Goal: Task Accomplishment & Management: Complete application form

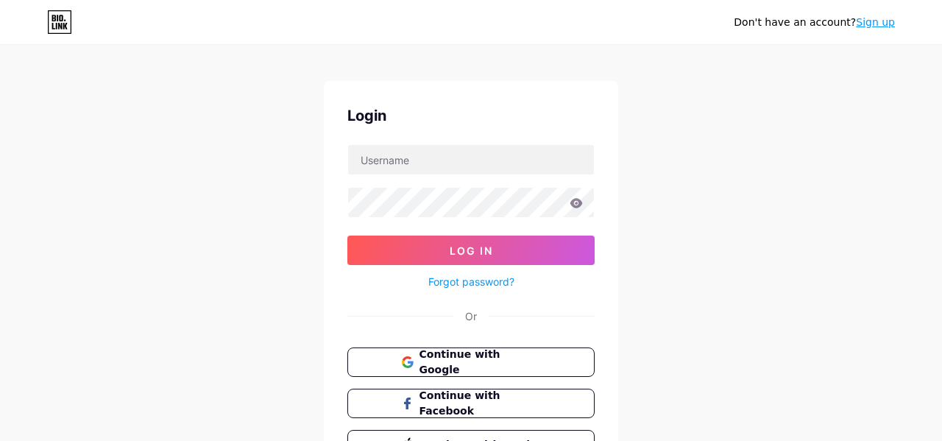
scroll to position [23, 0]
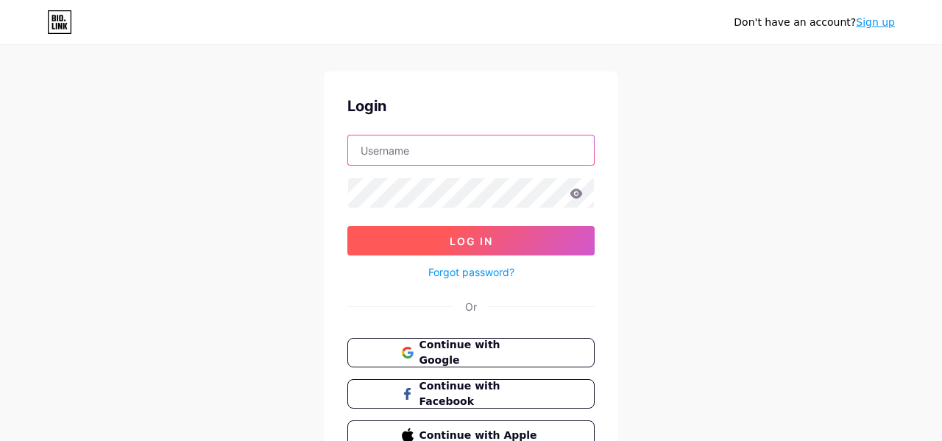
type input "[EMAIL_ADDRESS][DOMAIN_NAME]"
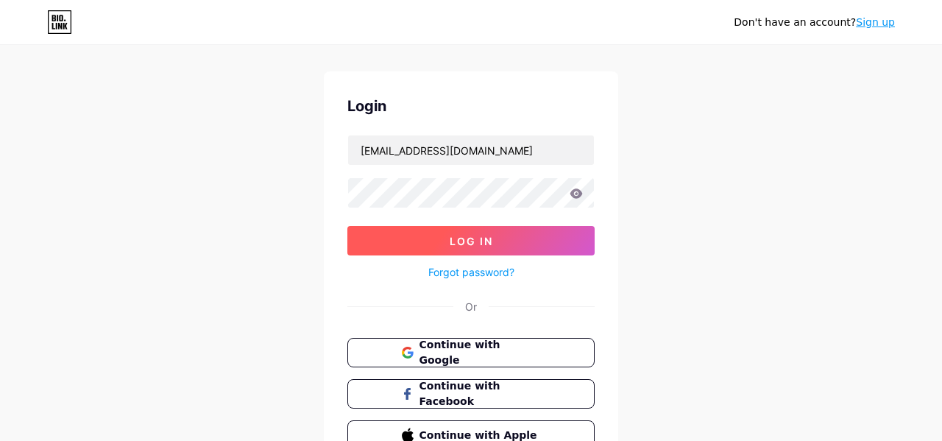
click at [466, 239] on span "Log In" at bounding box center [471, 241] width 43 height 13
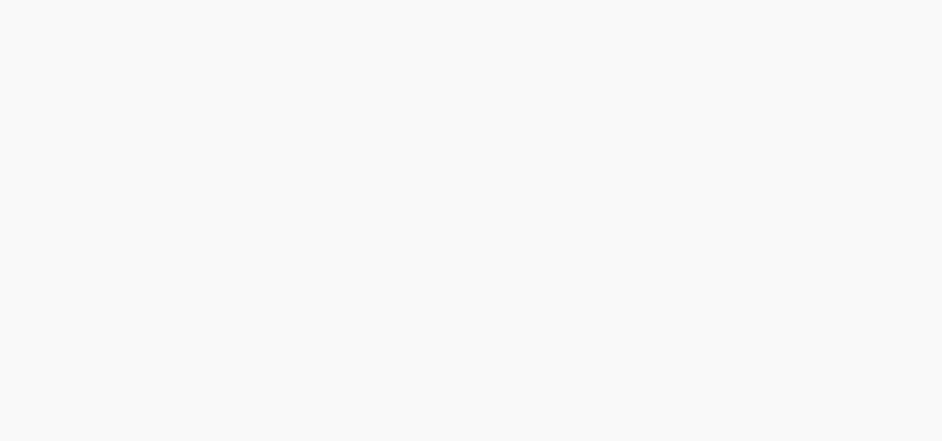
scroll to position [0, 0]
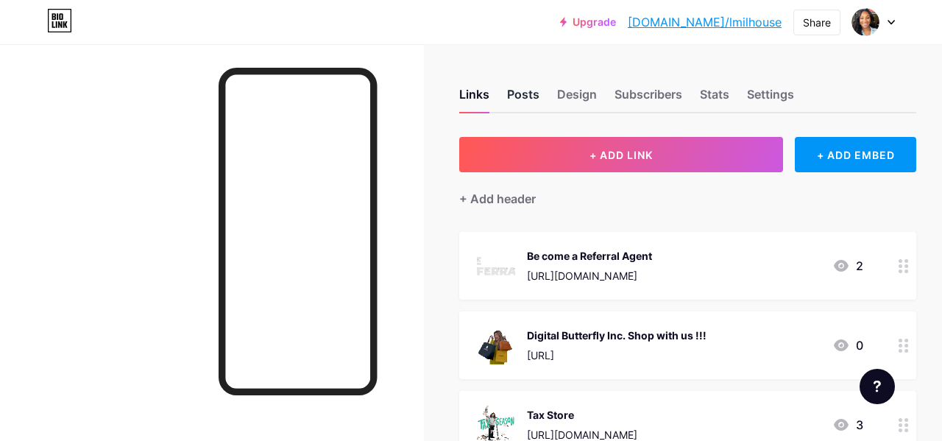
click at [512, 92] on div "Posts" at bounding box center [523, 98] width 32 height 27
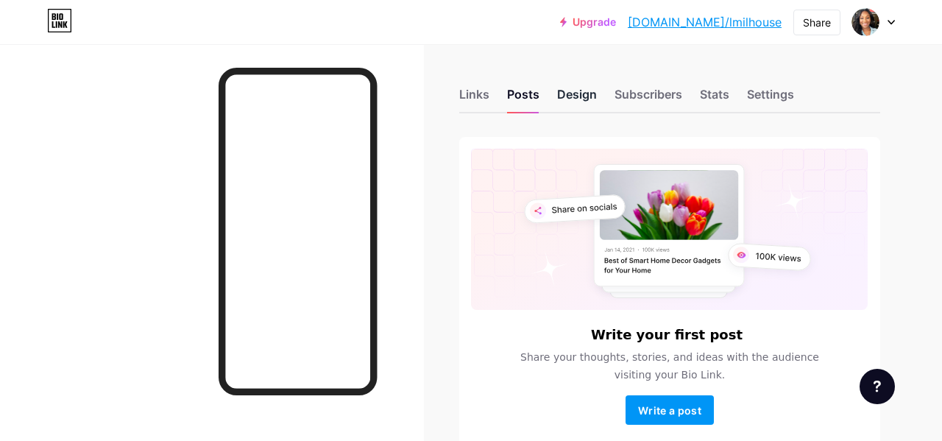
click at [585, 98] on div "Design" at bounding box center [577, 98] width 40 height 27
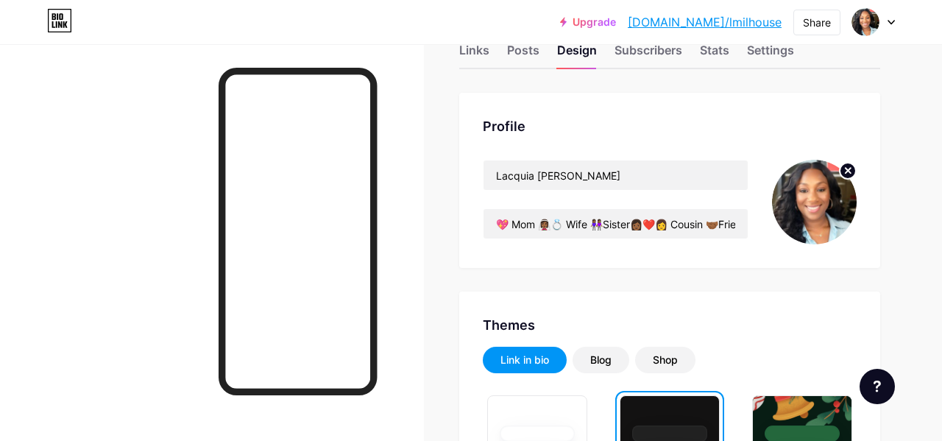
scroll to position [40, 0]
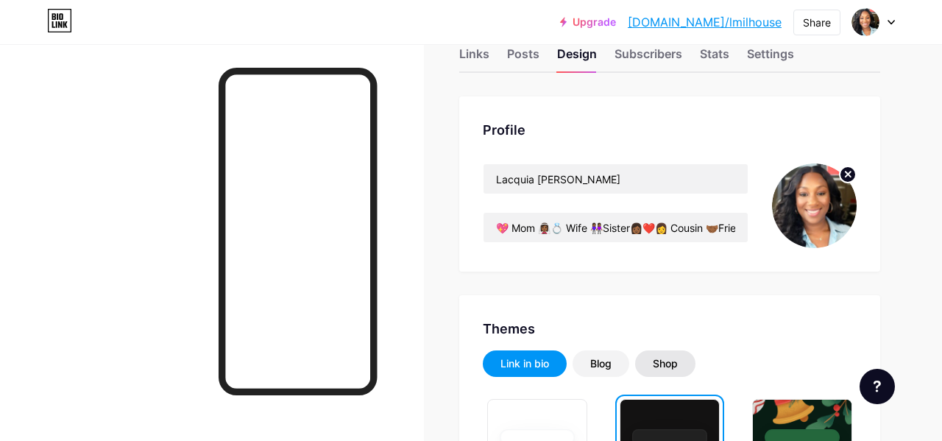
click at [663, 360] on div "Shop" at bounding box center [665, 363] width 25 height 15
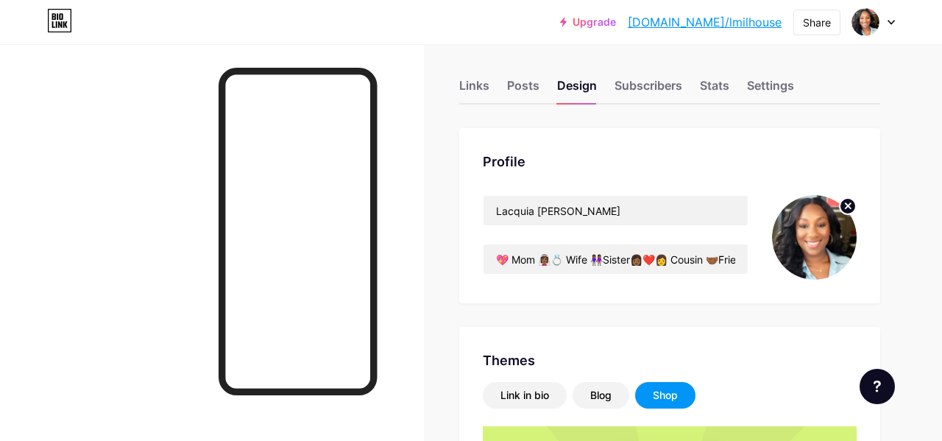
scroll to position [0, 0]
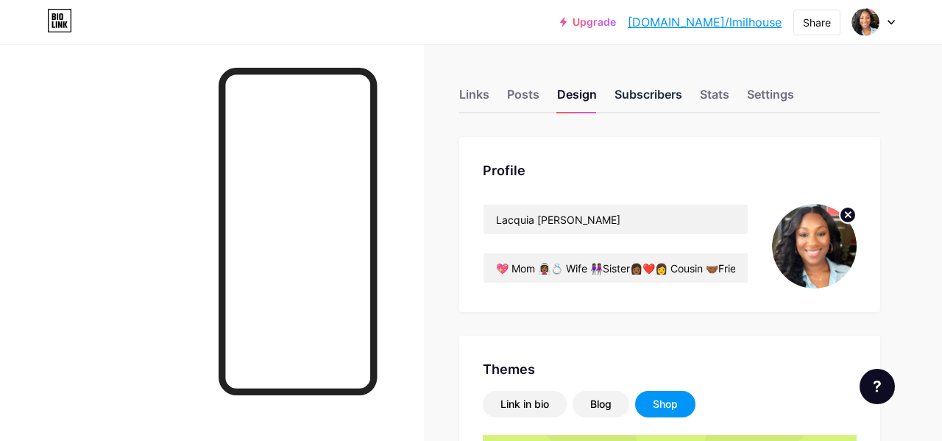
click at [663, 99] on div "Subscribers" at bounding box center [649, 98] width 68 height 27
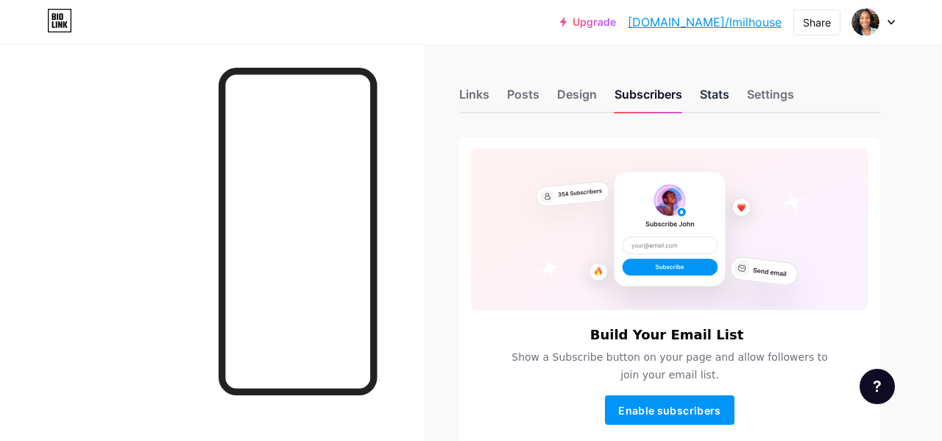
click at [717, 94] on div "Stats" at bounding box center [714, 98] width 29 height 27
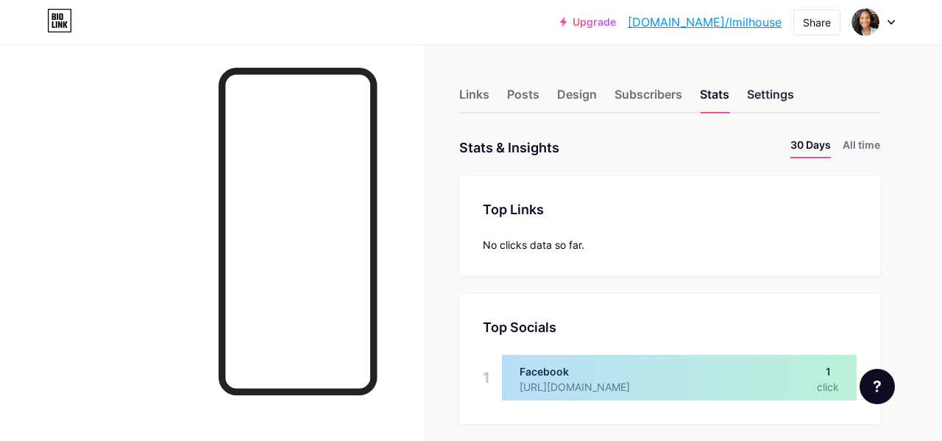
scroll to position [441, 942]
click at [782, 96] on div "Settings" at bounding box center [770, 98] width 47 height 27
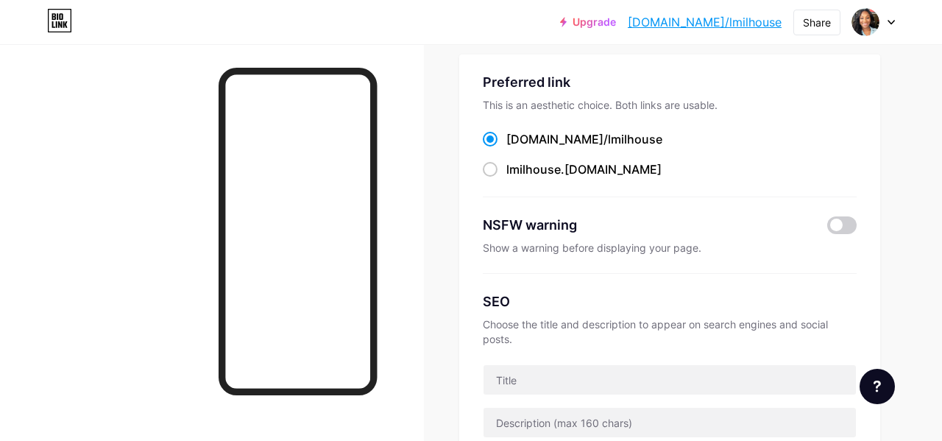
scroll to position [85, 0]
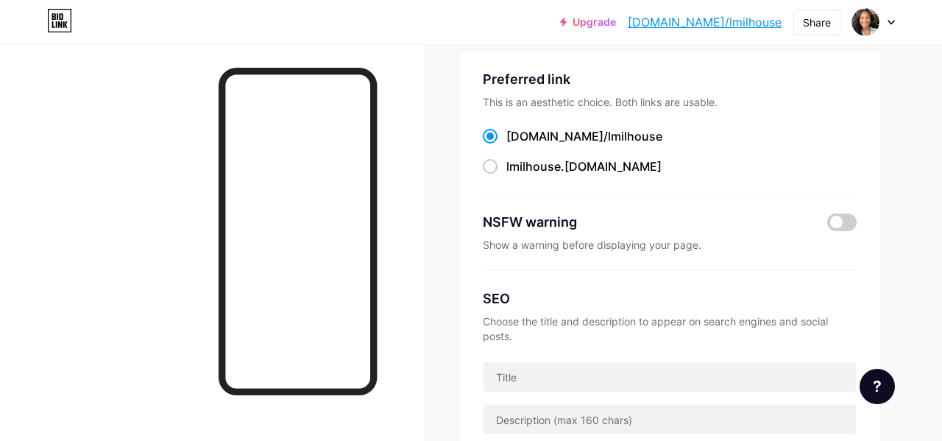
click at [80, 99] on div at bounding box center [212, 264] width 424 height 441
click at [55, 27] on icon at bounding box center [59, 21] width 25 height 24
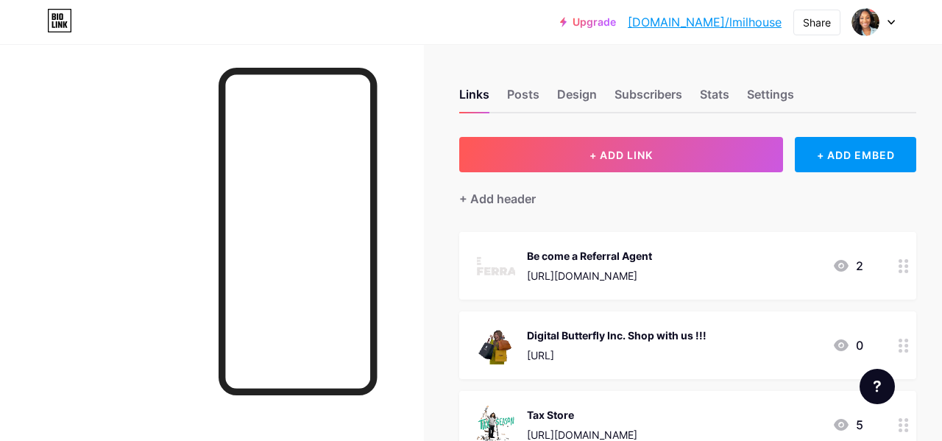
click at [888, 21] on icon at bounding box center [891, 23] width 6 height 4
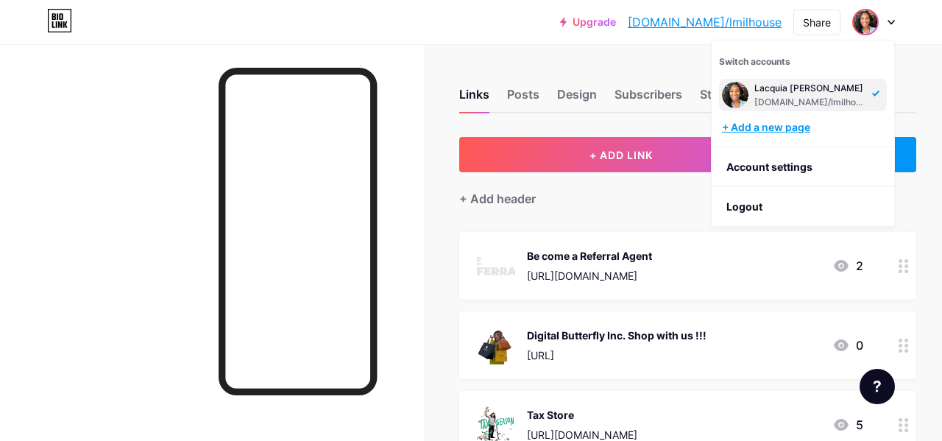
click at [784, 123] on div "+ Add a new page" at bounding box center [804, 127] width 165 height 15
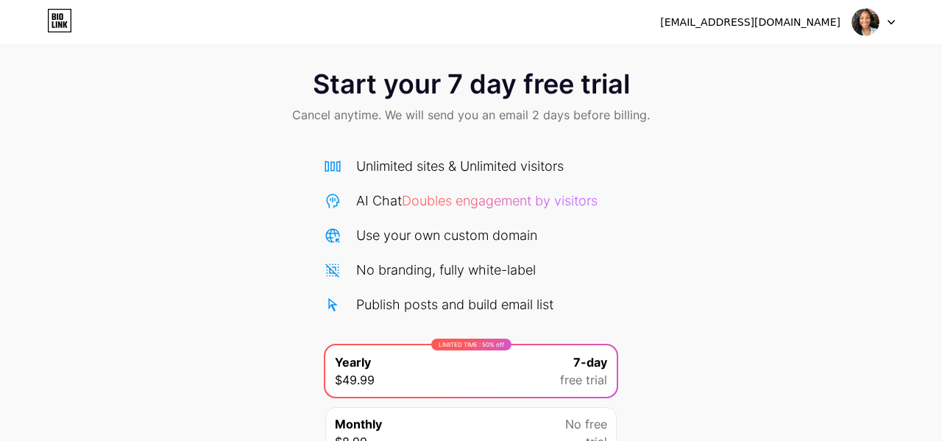
scroll to position [15, 0]
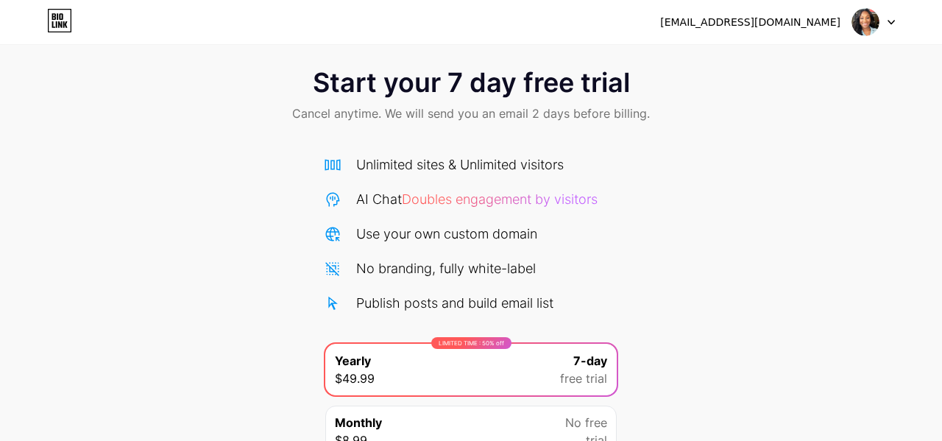
click at [891, 21] on icon at bounding box center [891, 22] width 7 height 5
click at [741, 60] on li "Logout" at bounding box center [803, 60] width 183 height 40
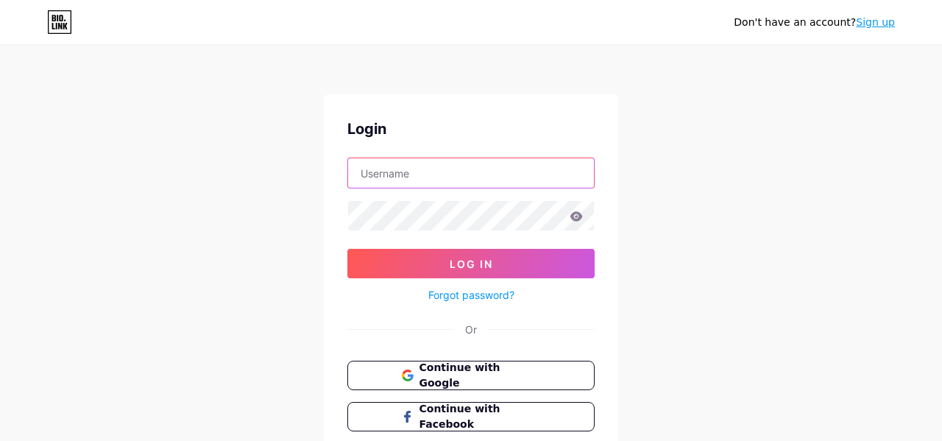
type input "[EMAIL_ADDRESS][DOMAIN_NAME]"
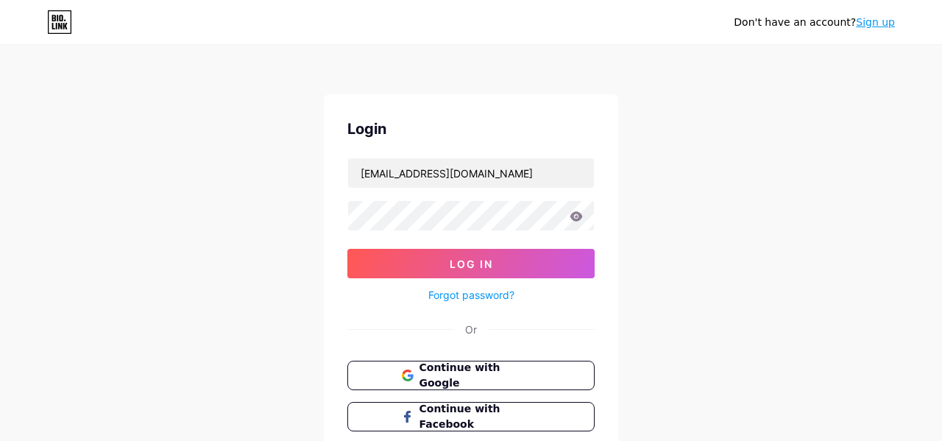
click at [875, 21] on link "Sign up" at bounding box center [875, 22] width 39 height 12
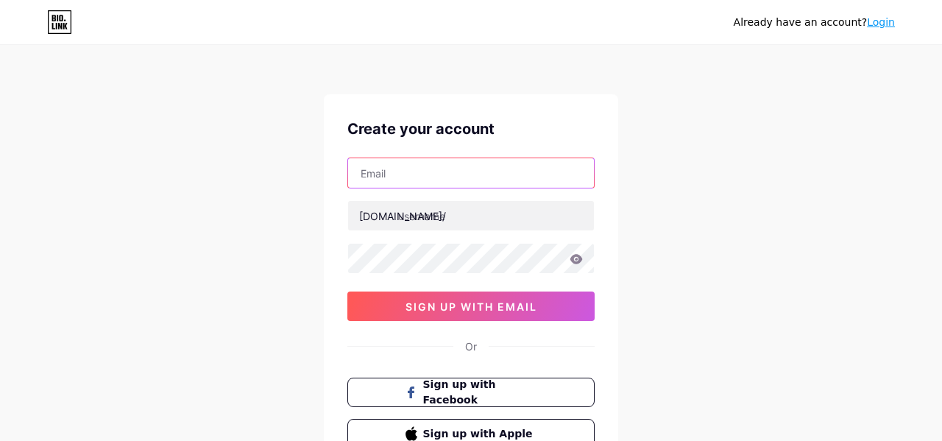
click at [385, 172] on input "text" at bounding box center [471, 172] width 246 height 29
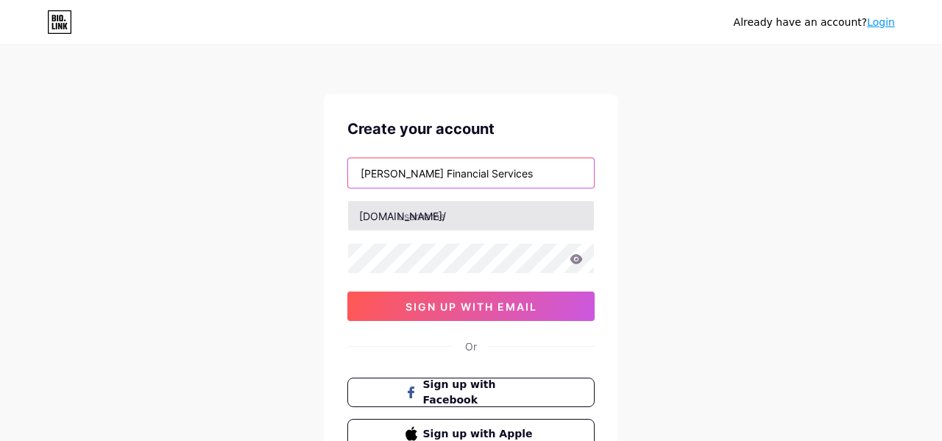
type input "[PERSON_NAME] Financial Services"
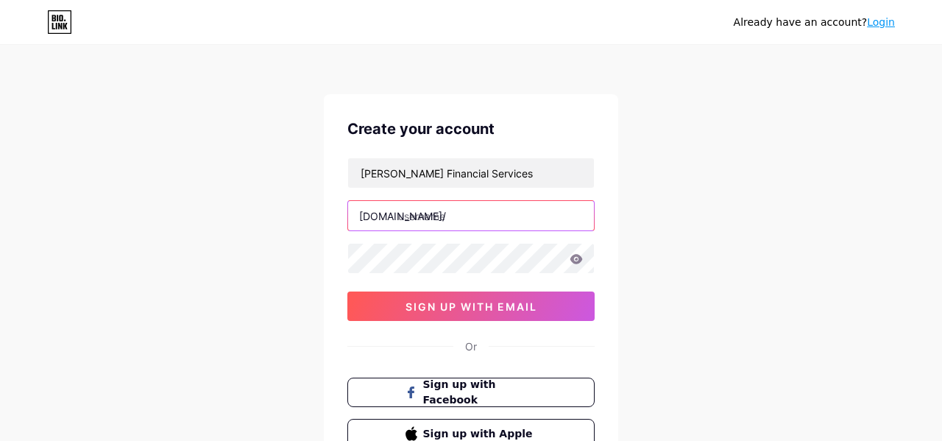
click at [406, 219] on input "text" at bounding box center [471, 215] width 246 height 29
type input "milhousefs"
click at [664, 275] on div "Already have an account? Login Create your account [PERSON_NAME] Financial Serv…" at bounding box center [471, 281] width 942 height 563
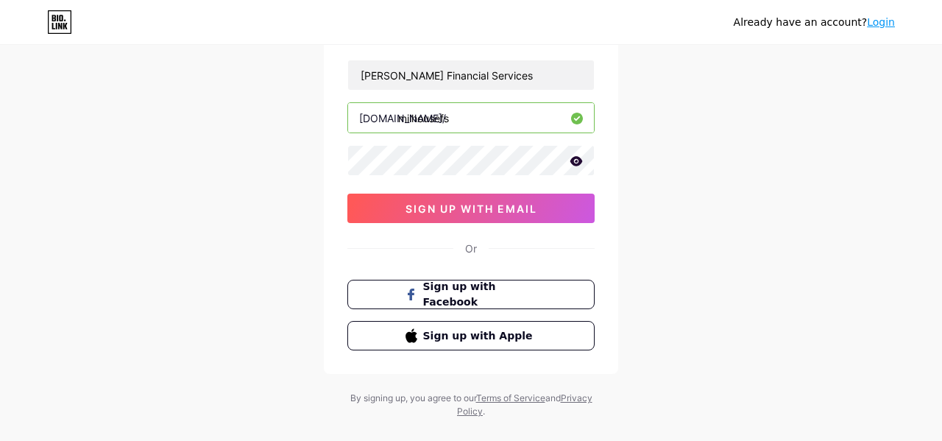
scroll to position [77, 0]
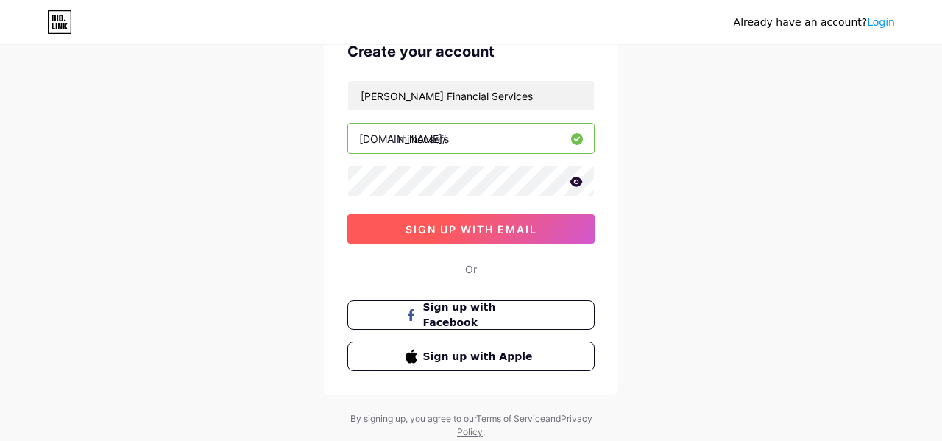
click at [514, 228] on span "sign up with email" at bounding box center [472, 229] width 132 height 13
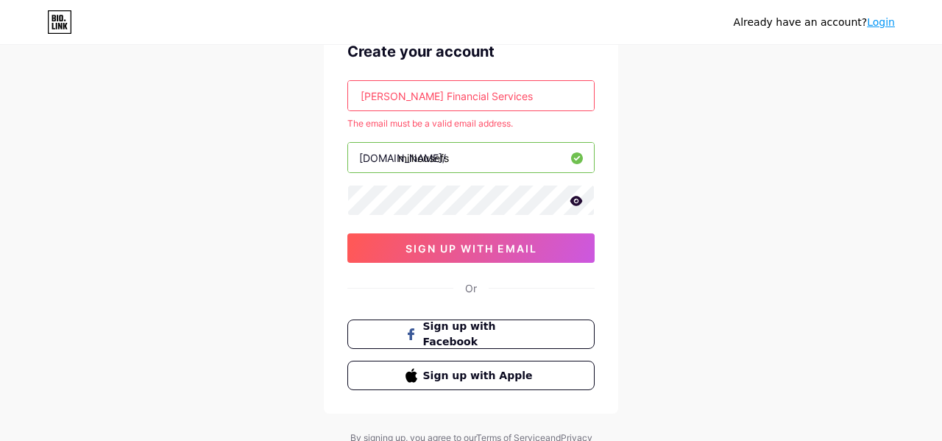
drag, startPoint x: 534, startPoint y: 95, endPoint x: 278, endPoint y: 102, distance: 256.3
click at [278, 102] on div "Already have an account? Login Create your account [PERSON_NAME] Financial Serv…" at bounding box center [471, 214] width 942 height 582
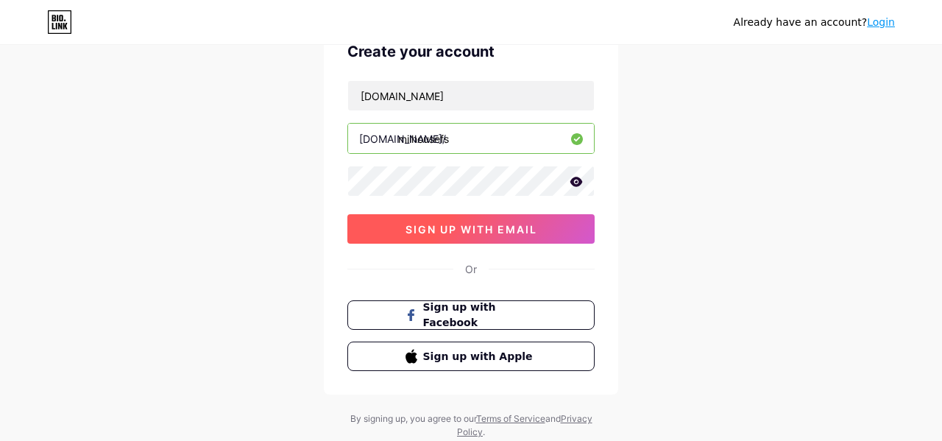
click at [427, 231] on span "sign up with email" at bounding box center [472, 229] width 132 height 13
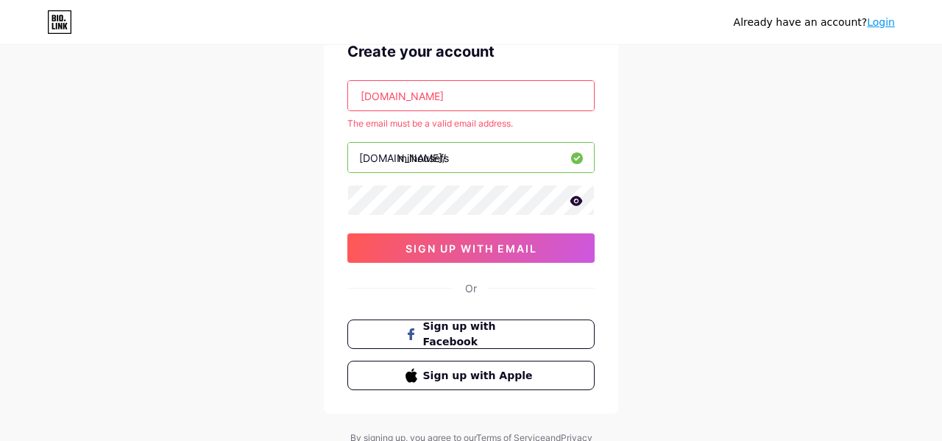
click at [470, 102] on input "[DOMAIN_NAME]" at bounding box center [471, 95] width 246 height 29
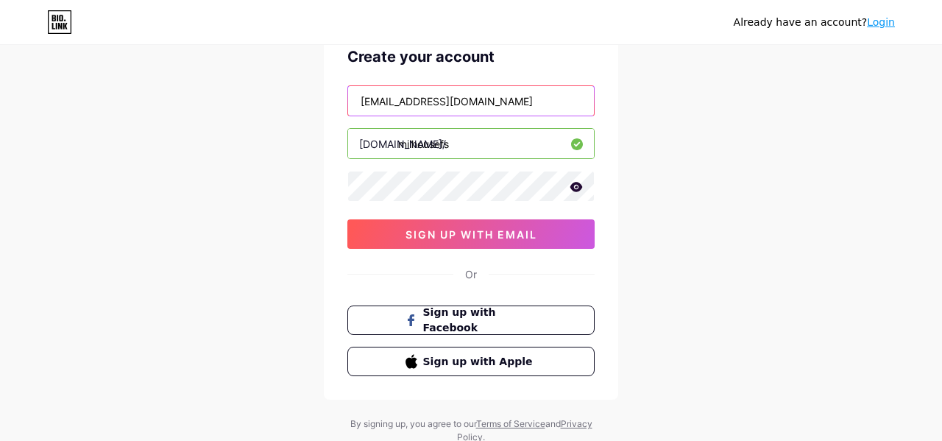
scroll to position [70, 0]
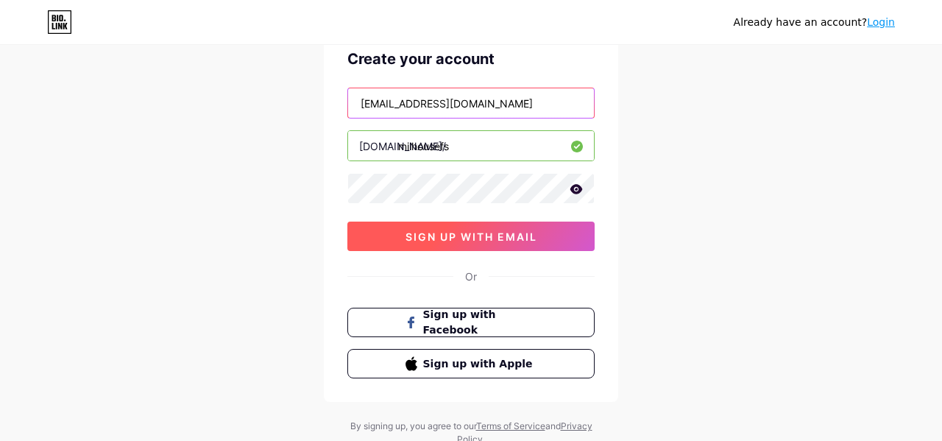
type input "[EMAIL_ADDRESS][DOMAIN_NAME]"
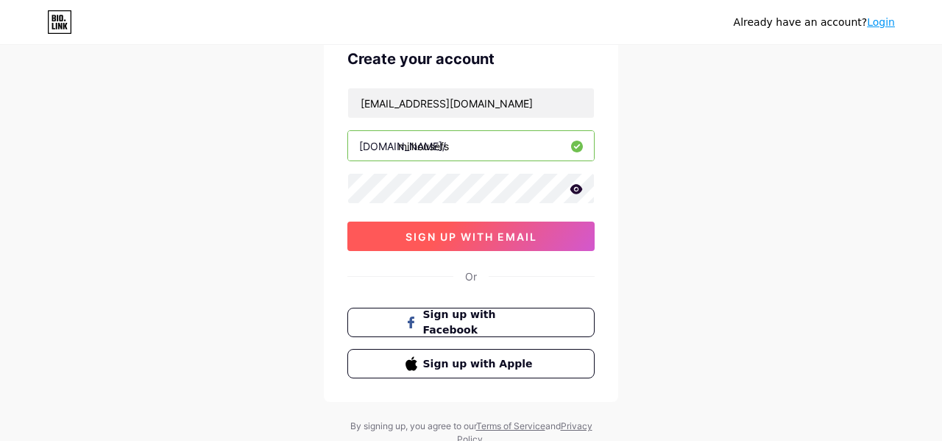
click at [453, 230] on span "sign up with email" at bounding box center [472, 236] width 132 height 13
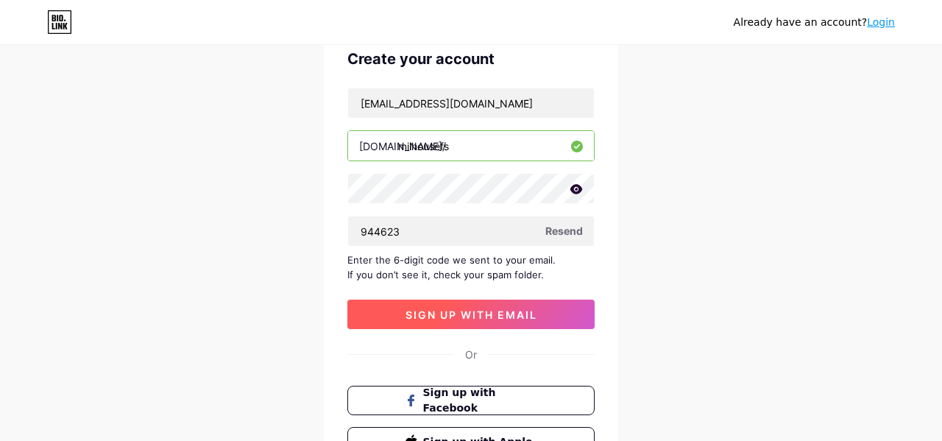
type input "944623"
click at [509, 310] on span "sign up with email" at bounding box center [472, 314] width 132 height 13
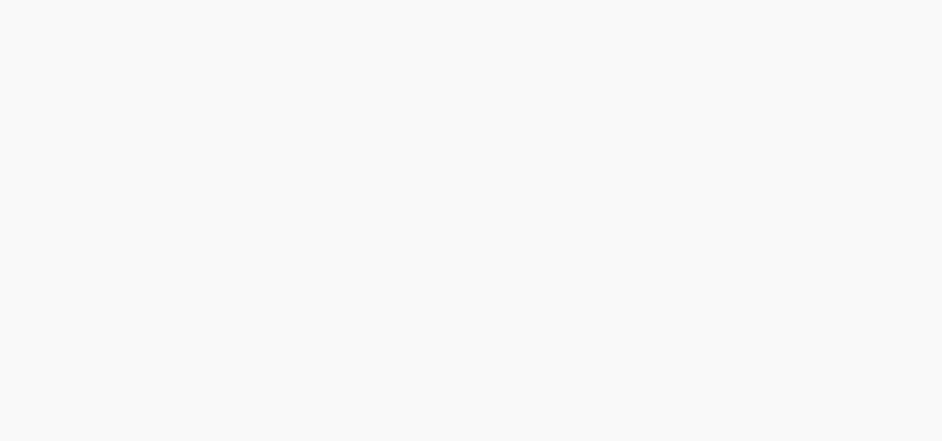
scroll to position [0, 0]
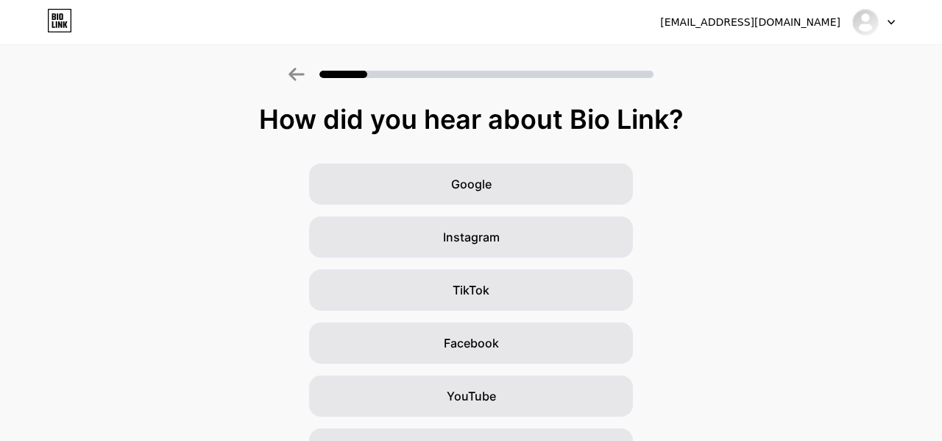
click at [688, 205] on div "Google Instagram TikTok Facebook YouTube Twitter/X Friends/family Other" at bounding box center [471, 369] width 942 height 412
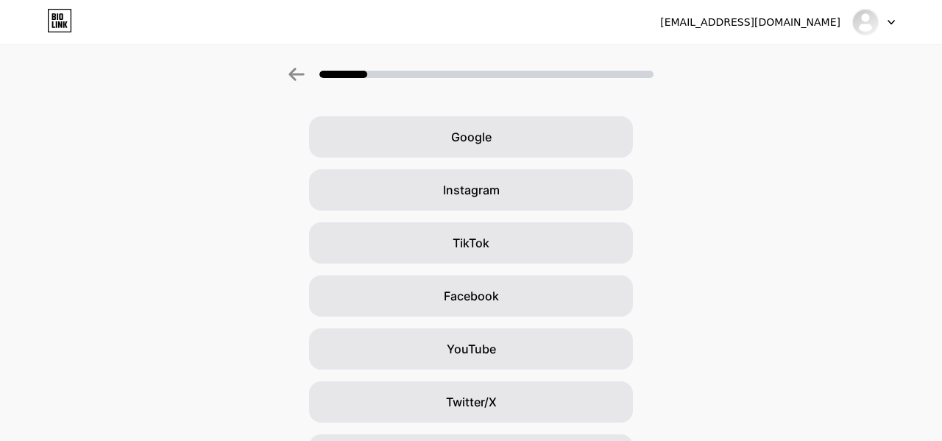
scroll to position [46, 0]
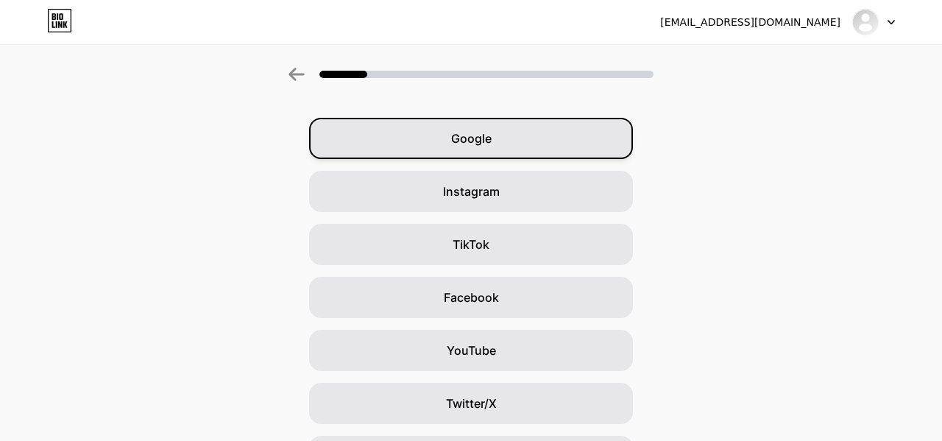
click at [471, 133] on span "Google" at bounding box center [471, 139] width 40 height 18
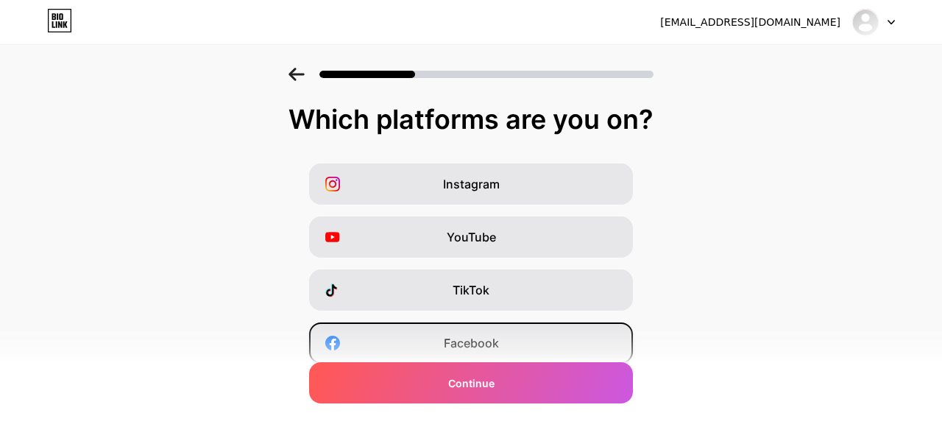
click at [488, 342] on span "Facebook" at bounding box center [471, 343] width 55 height 18
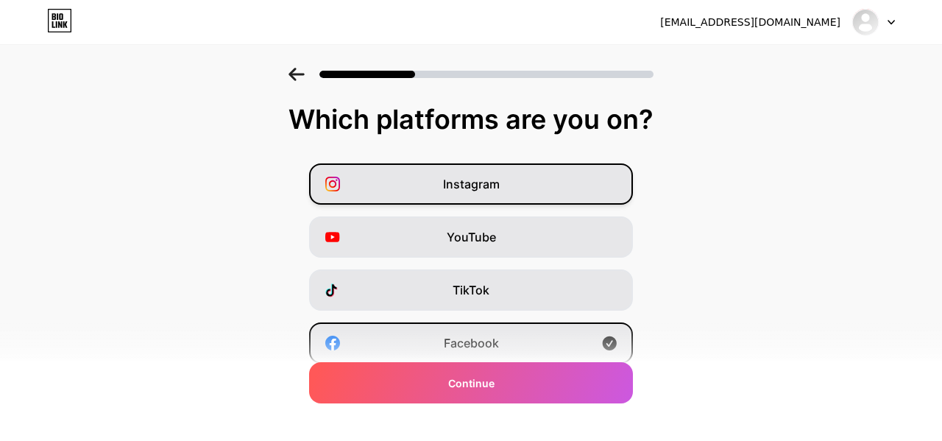
click at [490, 178] on span "Instagram" at bounding box center [471, 184] width 57 height 18
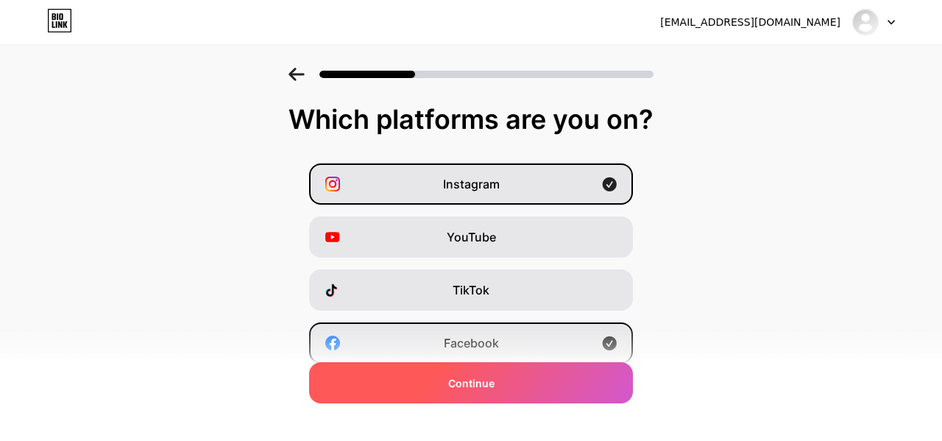
click at [483, 384] on span "Continue" at bounding box center [471, 382] width 46 height 15
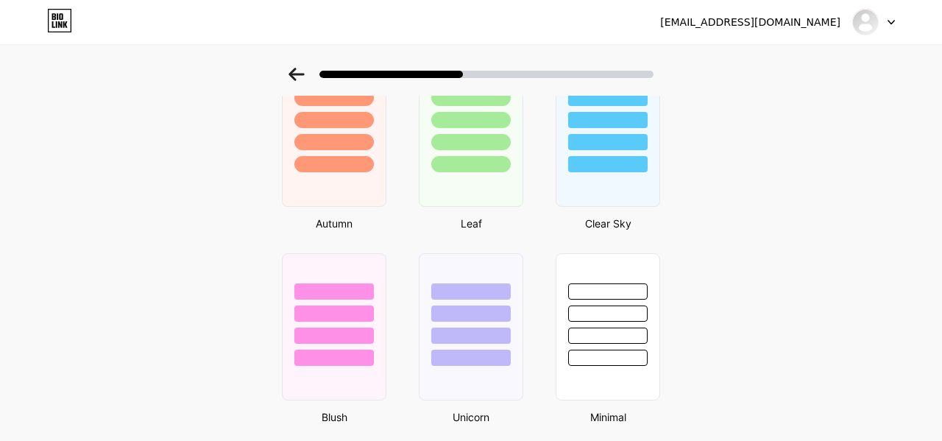
scroll to position [1047, 0]
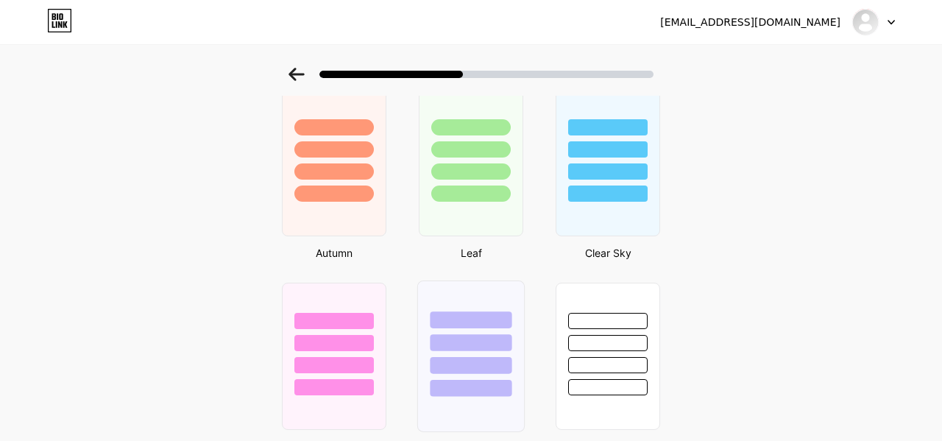
click at [488, 303] on div at bounding box center [471, 339] width 106 height 116
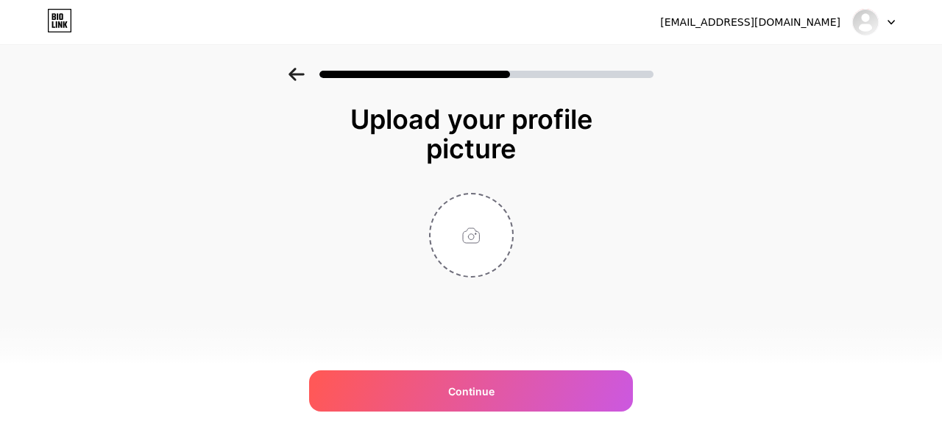
scroll to position [0, 0]
click at [470, 232] on input "file" at bounding box center [472, 235] width 82 height 82
type input "C:\fakepath\Untitled Design - 1.png.png"
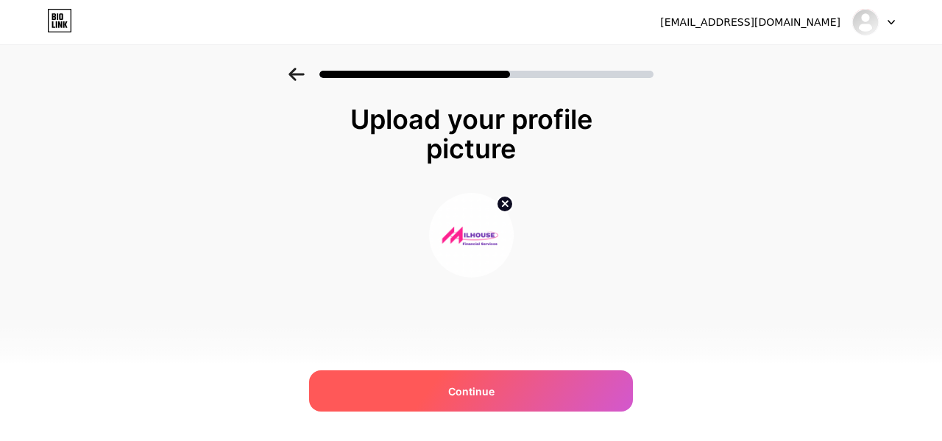
click at [481, 388] on span "Continue" at bounding box center [471, 391] width 46 height 15
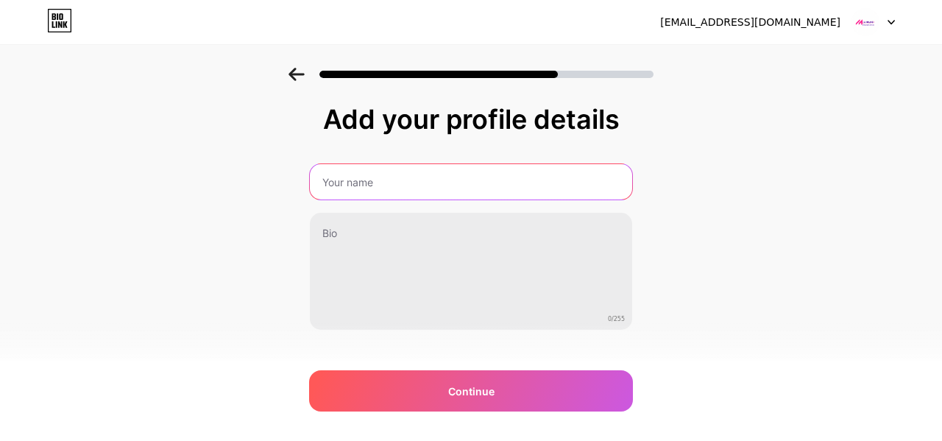
click at [381, 183] on input "text" at bounding box center [471, 181] width 322 height 35
click at [426, 185] on input "[PERSON_NAME] Financial Servcies" at bounding box center [470, 181] width 325 height 35
click at [484, 186] on input "[PERSON_NAME] Financial Servcies" at bounding box center [470, 181] width 325 height 35
type input "[PERSON_NAME] Financial Services"
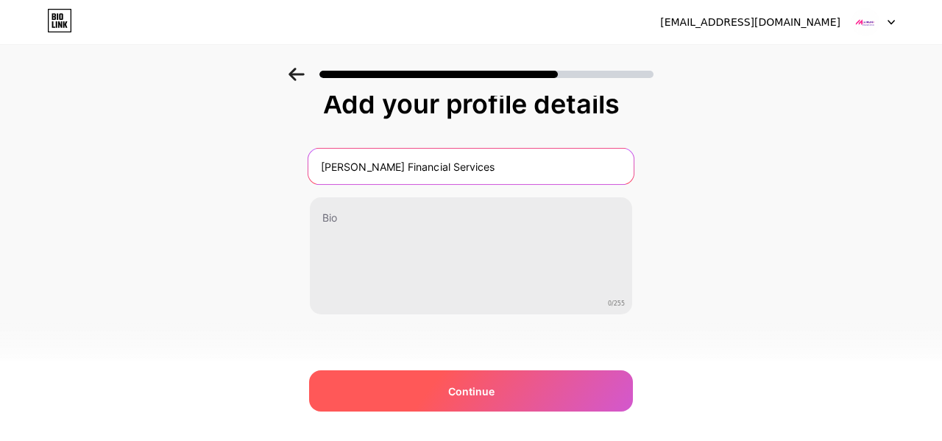
scroll to position [18, 0]
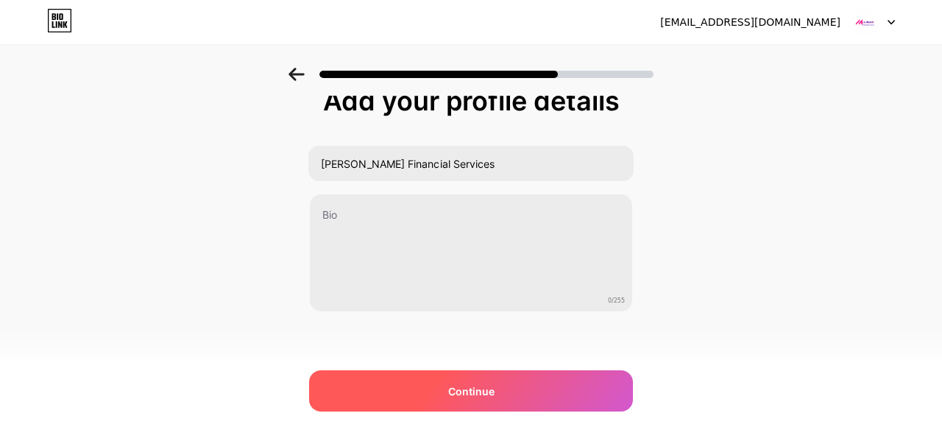
click at [456, 399] on div "Continue" at bounding box center [471, 390] width 324 height 41
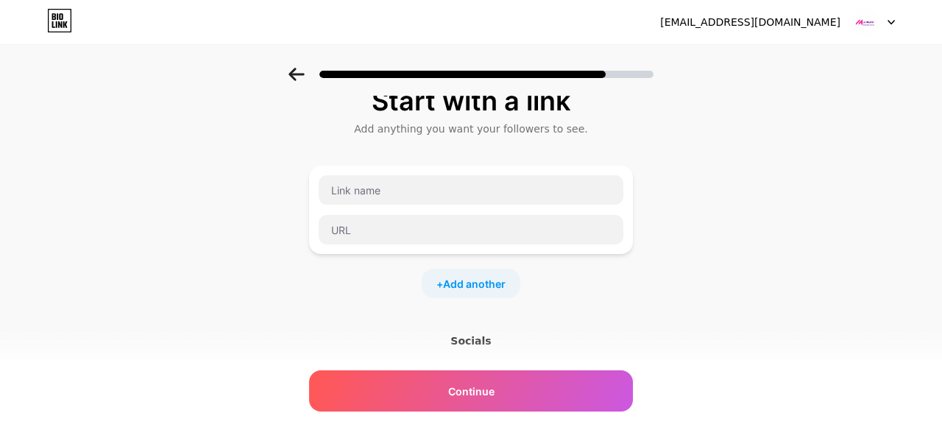
scroll to position [0, 0]
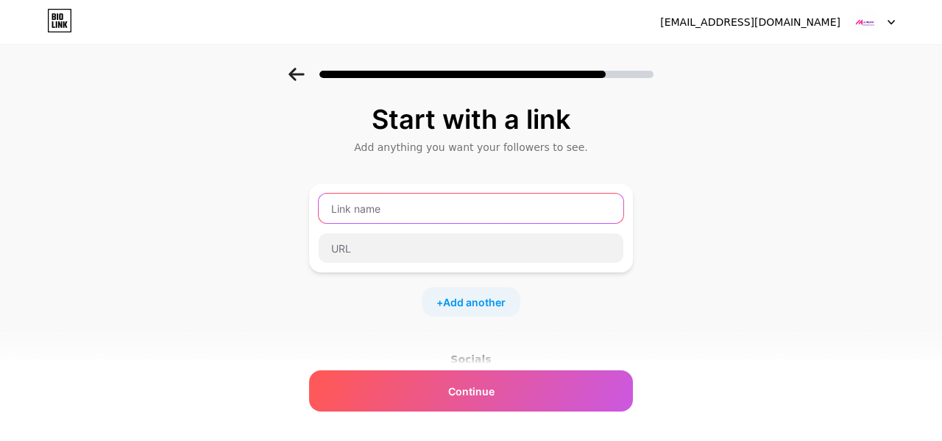
click at [411, 211] on input "text" at bounding box center [471, 208] width 305 height 29
type input "Get Contracted"
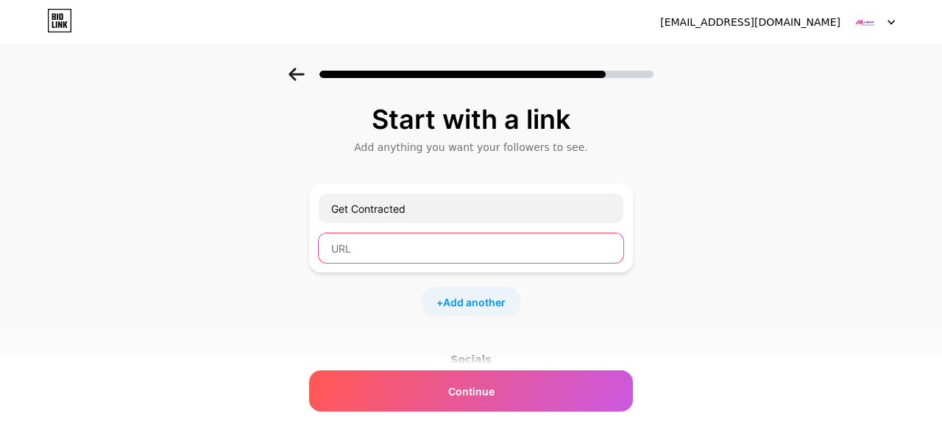
click at [379, 252] on input "text" at bounding box center [471, 247] width 305 height 29
paste input "[URL][DOMAIN_NAME]"
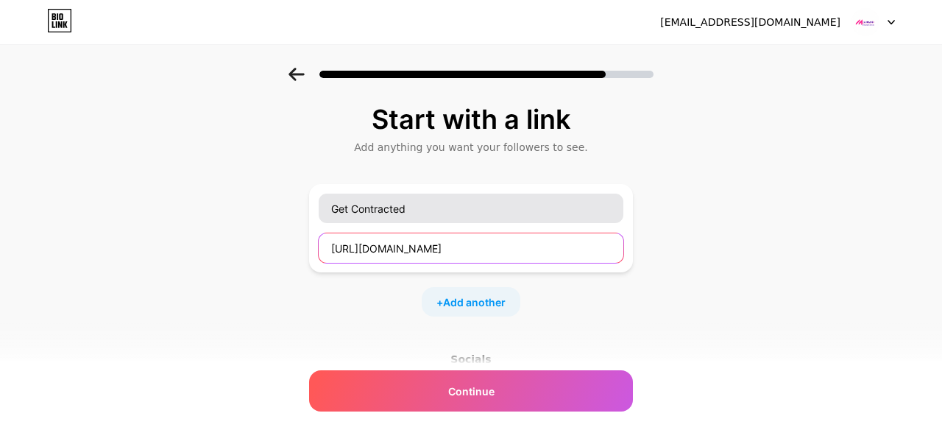
type input "[URL][DOMAIN_NAME]"
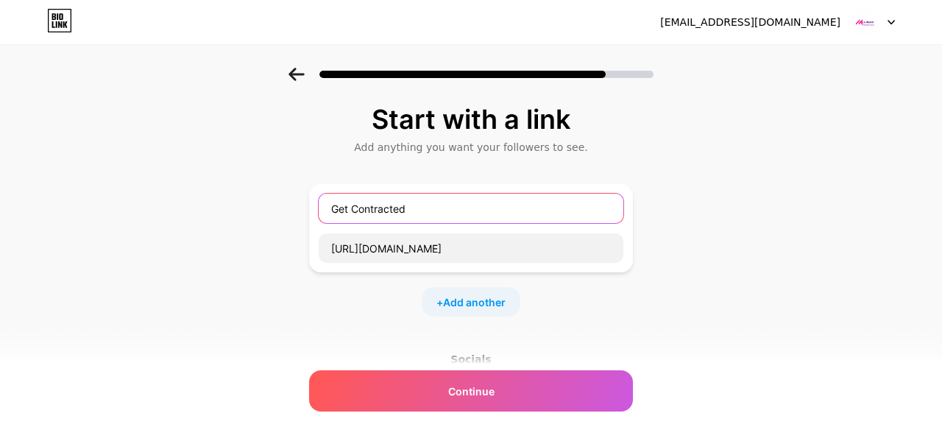
click at [456, 209] on input "Get Contracted" at bounding box center [471, 208] width 305 height 29
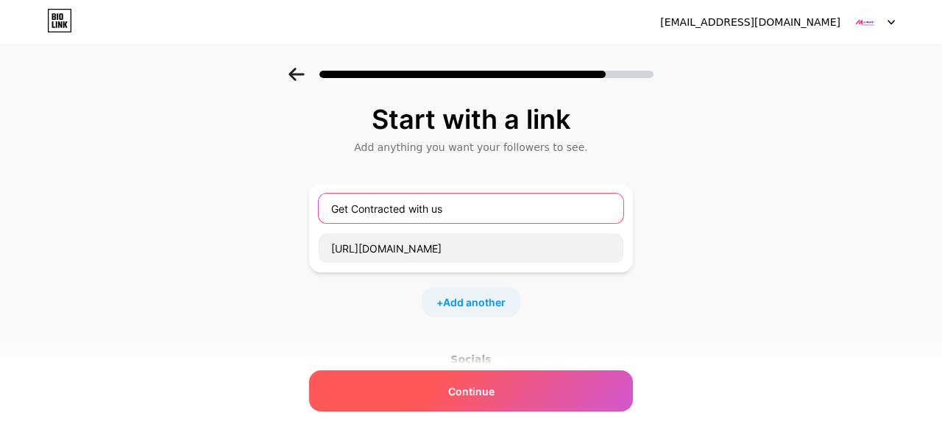
type input "Get Contracted with us"
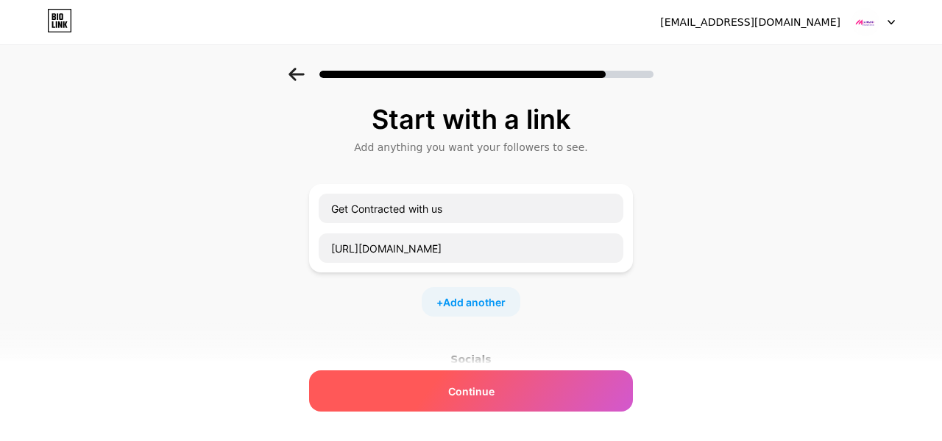
click at [481, 390] on span "Continue" at bounding box center [471, 391] width 46 height 15
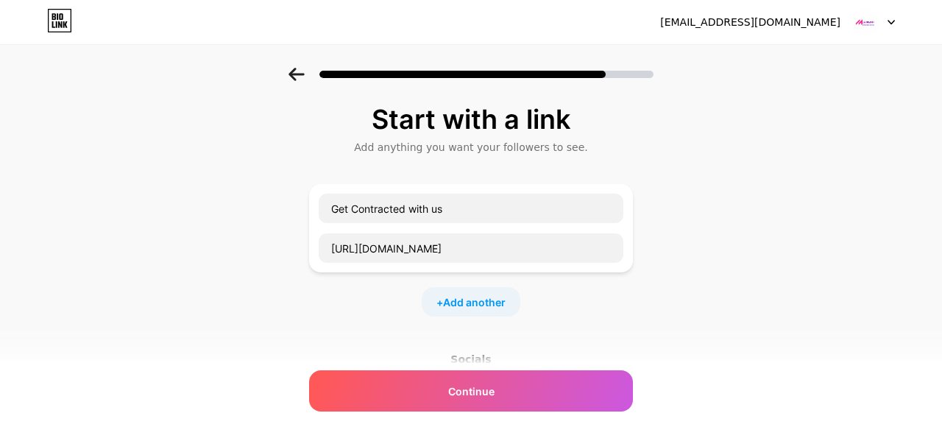
click at [769, 240] on div "Start with a link Add anything you want your followers to see. Get Contracted w…" at bounding box center [471, 326] width 942 height 517
click at [812, 170] on div "Start with a link Add anything you want your followers to see. Get Contracted w…" at bounding box center [471, 326] width 942 height 517
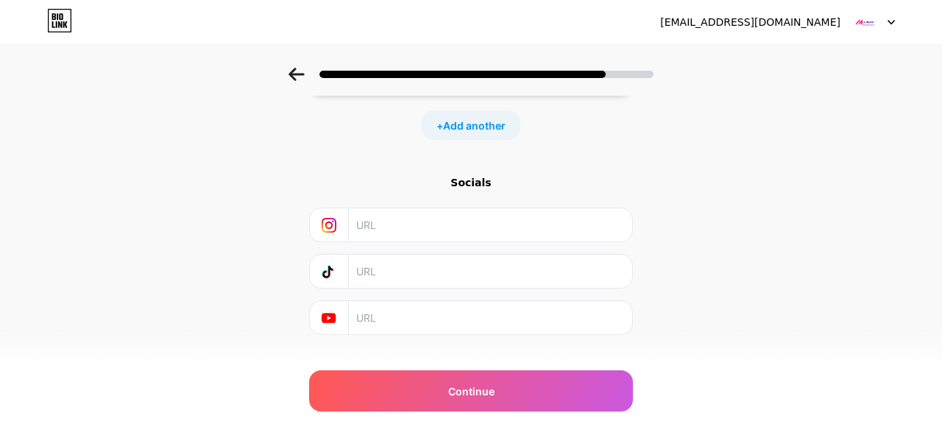
scroll to position [200, 0]
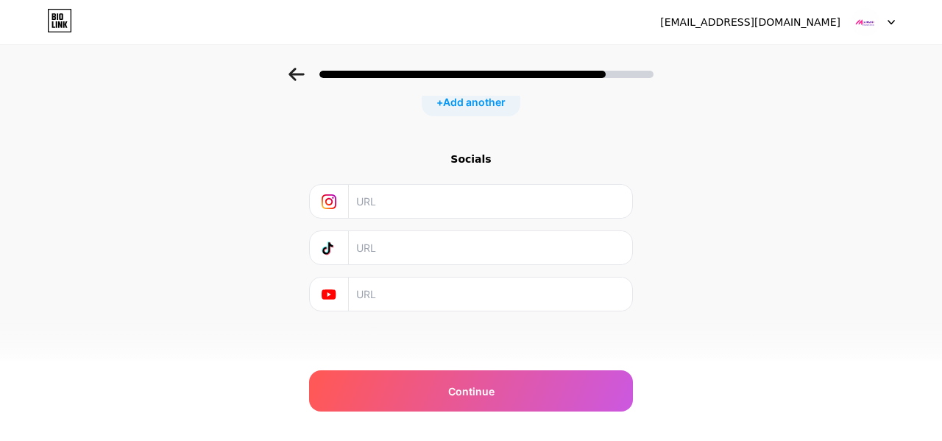
click at [370, 202] on input "text" at bounding box center [489, 201] width 267 height 33
type input "milhousefinancialservices"
click at [435, 248] on input "text" at bounding box center [489, 247] width 267 height 33
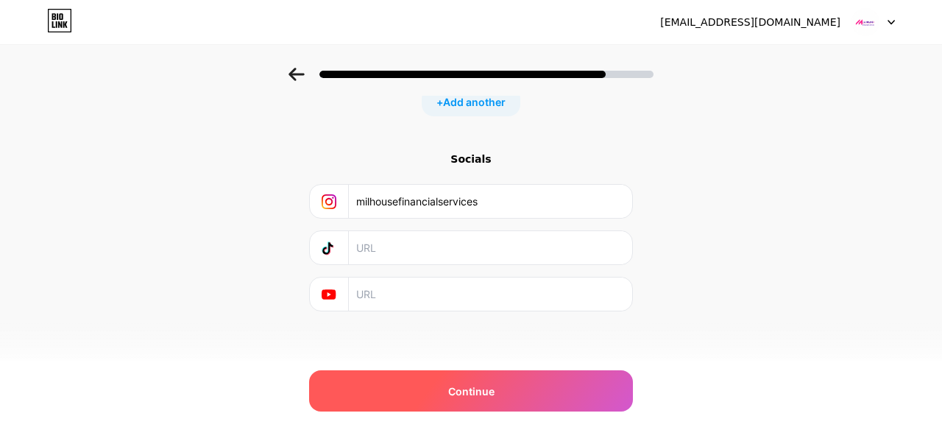
click at [462, 388] on span "Continue" at bounding box center [471, 391] width 46 height 15
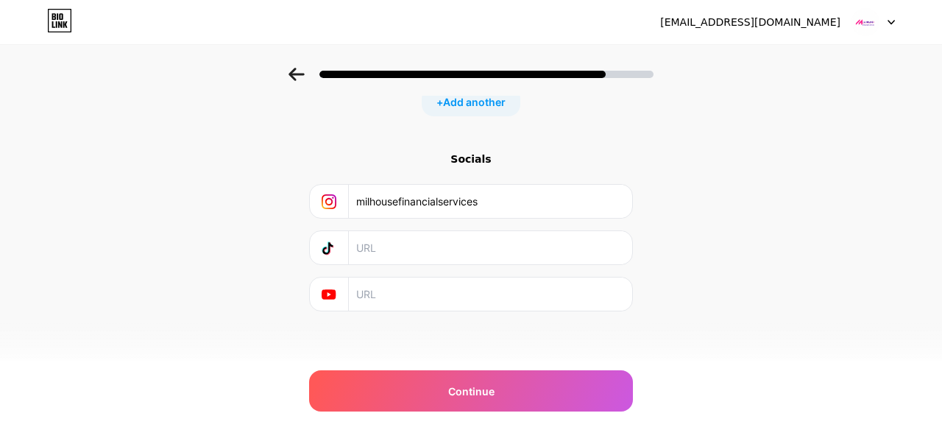
click at [679, 333] on div "Start with a link Add anything you want your followers to see. Get Contracted w…" at bounding box center [471, 125] width 942 height 517
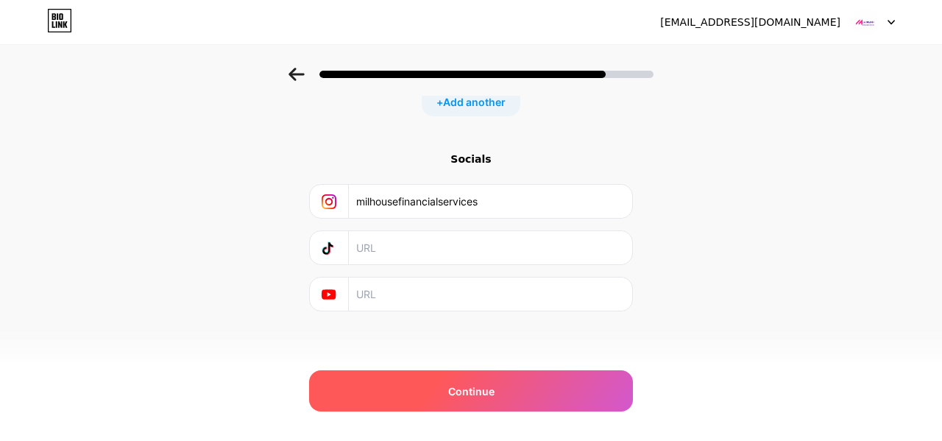
click at [431, 396] on div "Continue" at bounding box center [471, 390] width 324 height 41
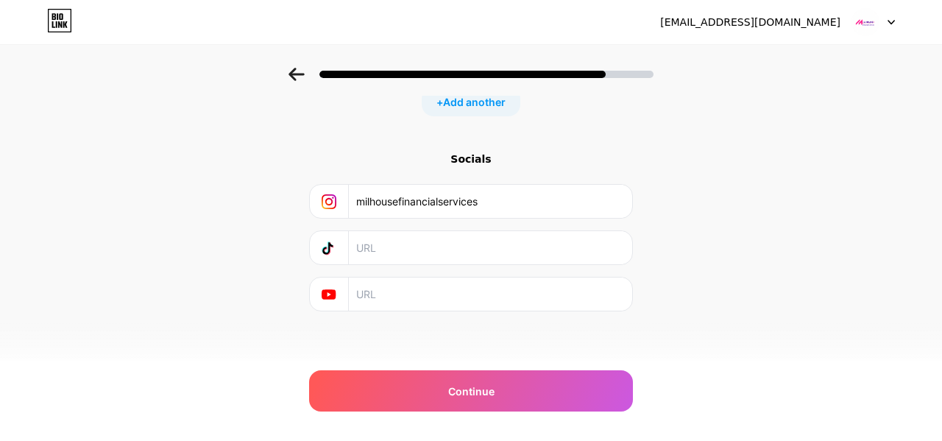
click at [552, 139] on div "Start with a link Add anything you want your followers to see. Get Contracted w…" at bounding box center [471, 107] width 324 height 407
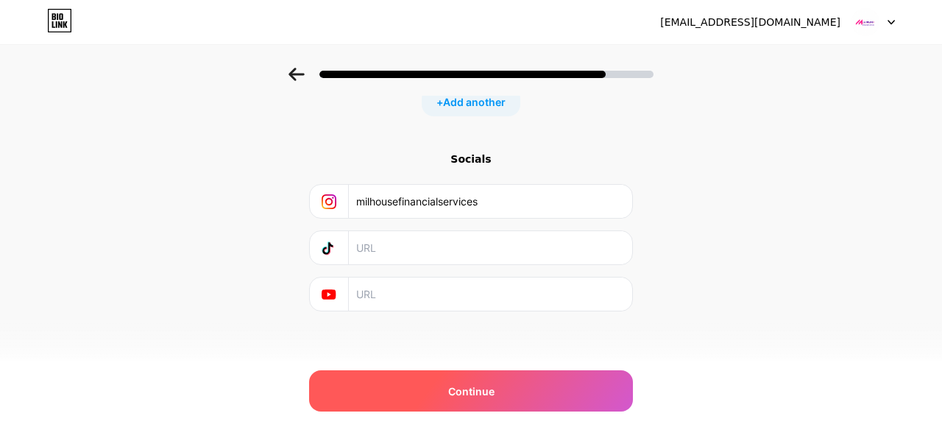
click at [467, 396] on span "Continue" at bounding box center [471, 391] width 46 height 15
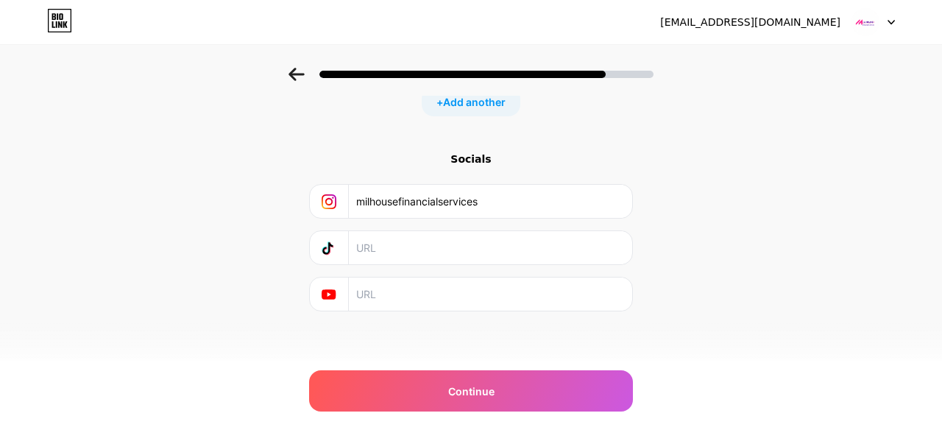
click at [296, 75] on icon at bounding box center [297, 74] width 16 height 13
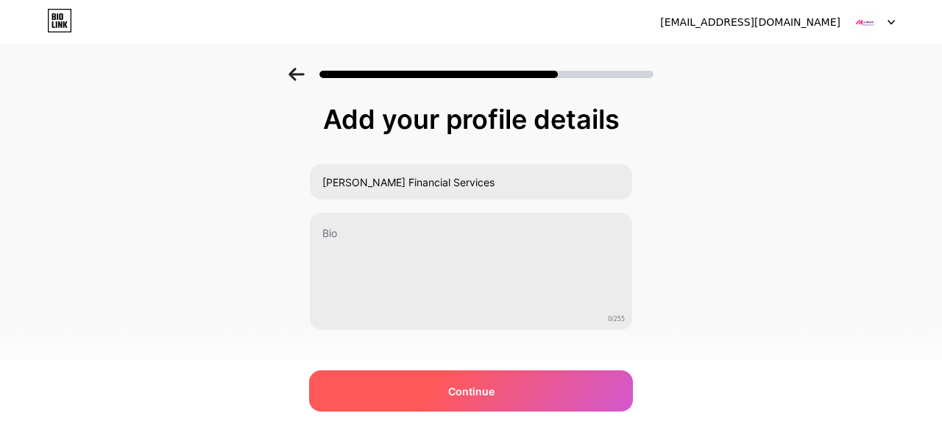
click at [489, 401] on div "Continue" at bounding box center [471, 390] width 324 height 41
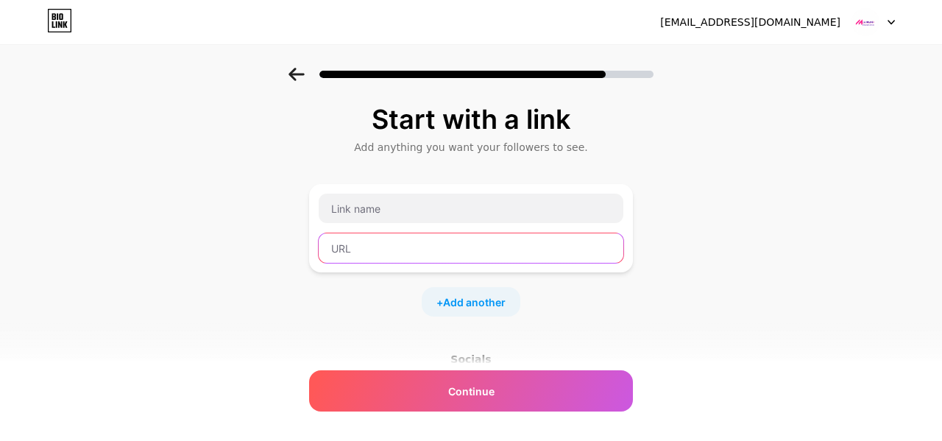
click at [384, 246] on input "text" at bounding box center [471, 247] width 305 height 29
paste input "[URL][DOMAIN_NAME]"
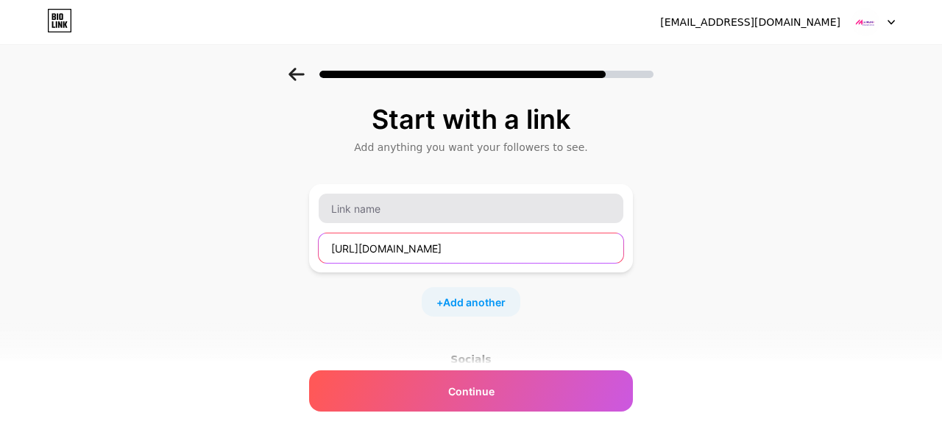
type input "[URL][DOMAIN_NAME]"
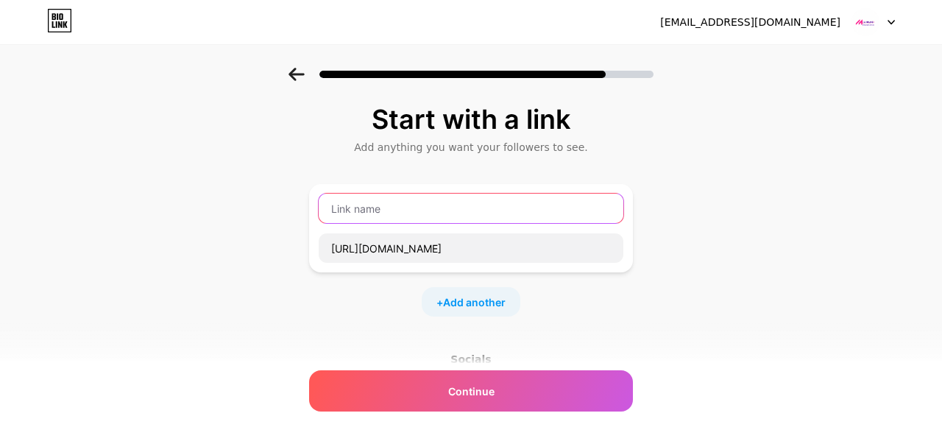
click at [392, 202] on input "text" at bounding box center [471, 208] width 305 height 29
type input "Het"
type input "H"
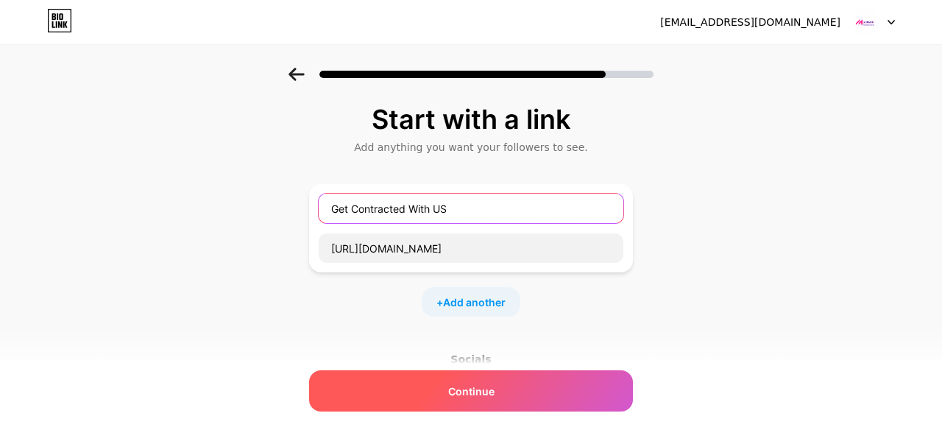
type input "Get Contracted With US"
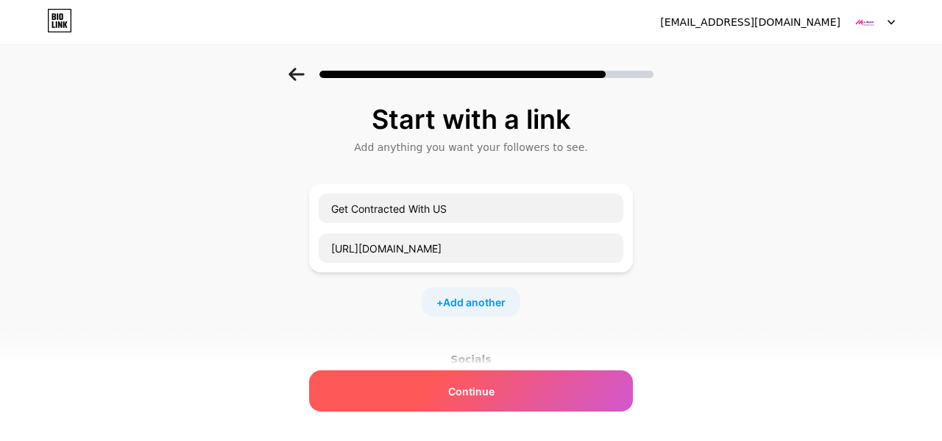
click at [478, 396] on span "Continue" at bounding box center [471, 391] width 46 height 15
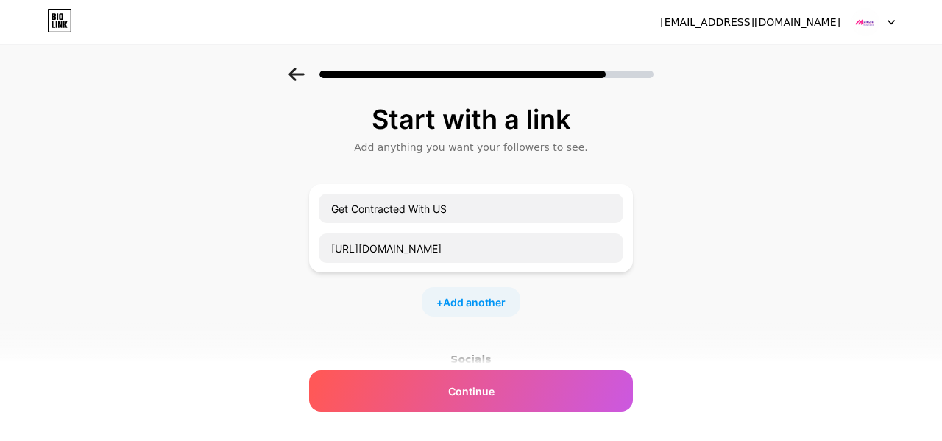
click at [607, 304] on div "+ Add another" at bounding box center [471, 301] width 324 height 29
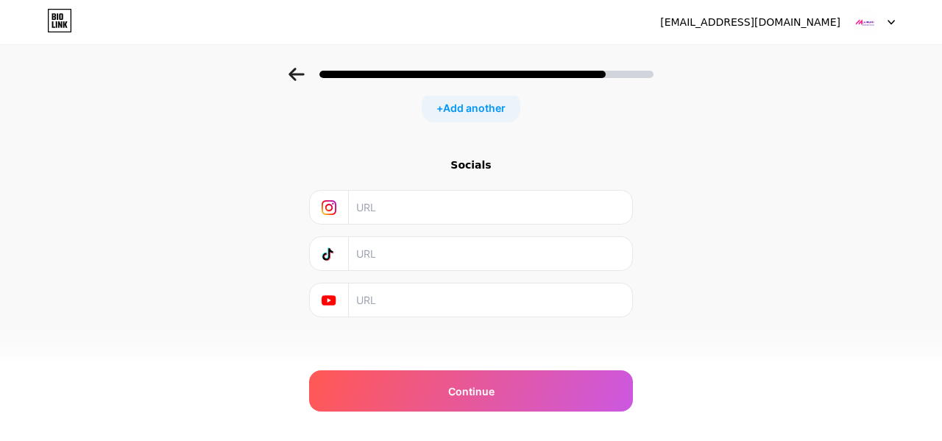
scroll to position [200, 0]
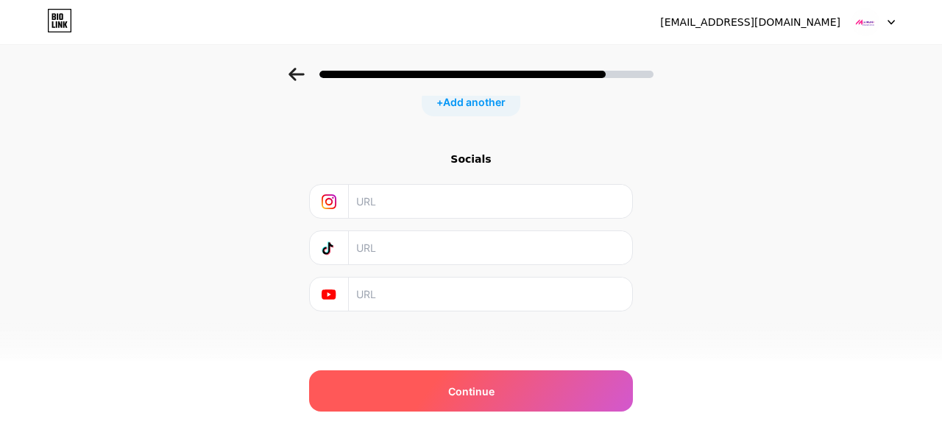
click at [476, 405] on div "Continue" at bounding box center [471, 390] width 324 height 41
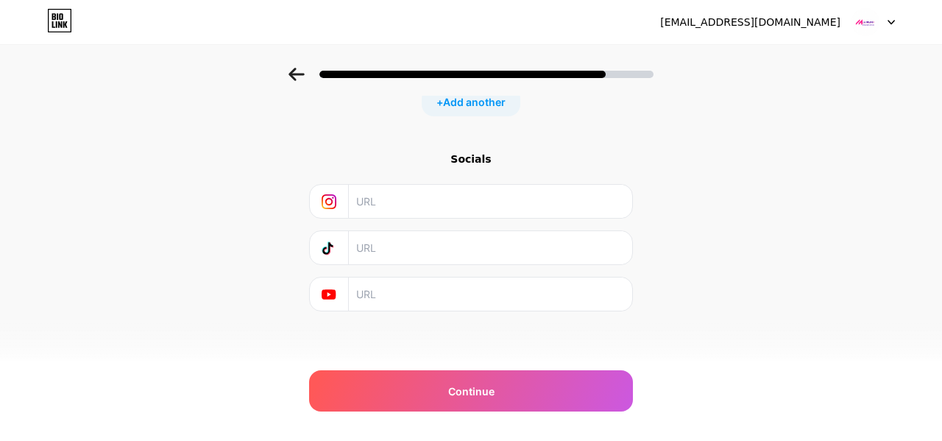
click at [467, 194] on input "text" at bounding box center [489, 201] width 267 height 33
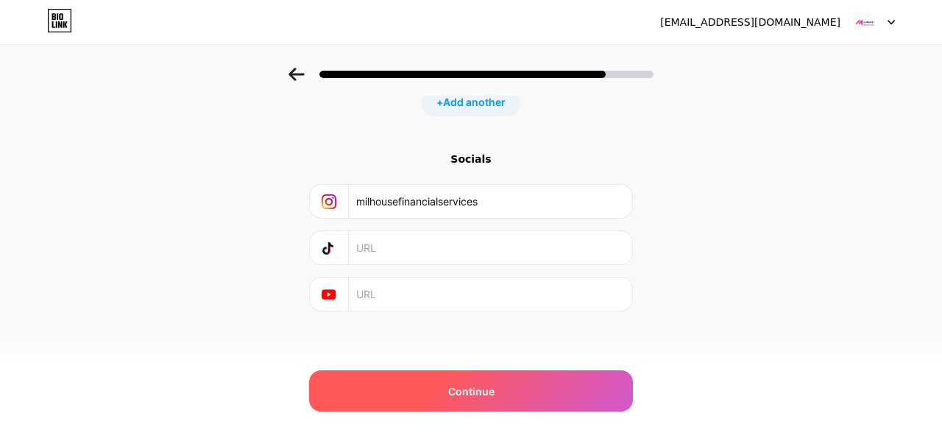
type input "milhousefinancialservices"
click at [494, 395] on div "Continue" at bounding box center [471, 390] width 324 height 41
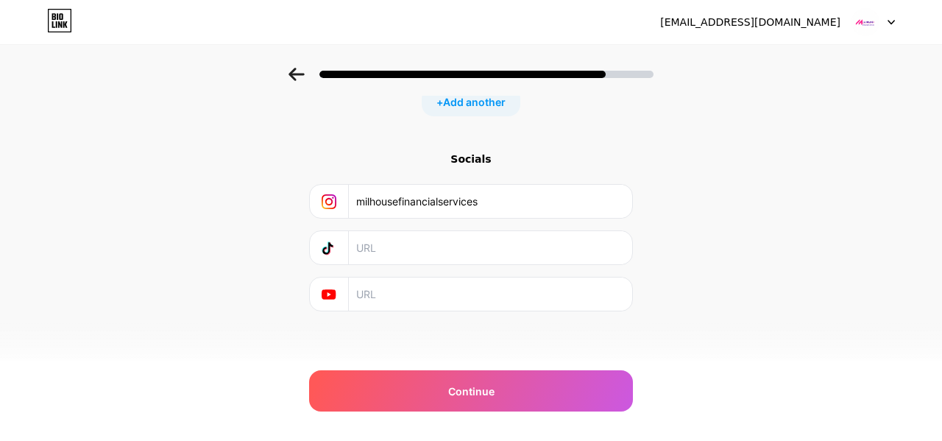
drag, startPoint x: 492, startPoint y: 197, endPoint x: 356, endPoint y: 199, distance: 136.2
click at [356, 199] on input "milhousefinancialservices" at bounding box center [489, 201] width 267 height 33
click at [382, 248] on input "text" at bounding box center [489, 247] width 267 height 33
paste input "milhousefinancialservices"
type input "milhousefinancialservices"
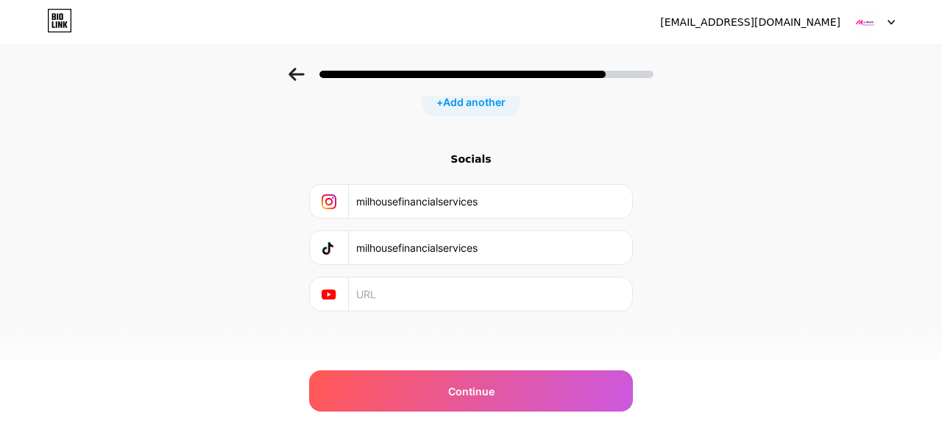
click at [395, 298] on input "text" at bounding box center [489, 294] width 267 height 33
paste input "milhousefinancialservices"
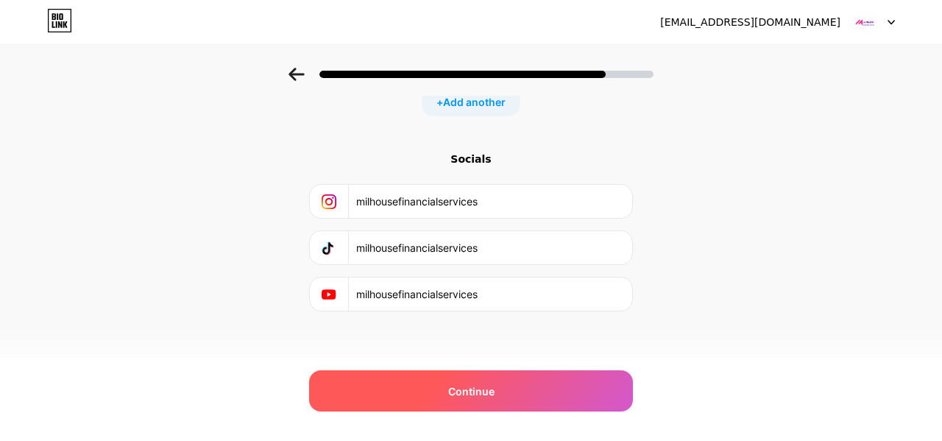
type input "milhousefinancialservices"
click at [473, 396] on span "Continue" at bounding box center [471, 391] width 46 height 15
click at [495, 389] on div "Continue" at bounding box center [471, 390] width 324 height 41
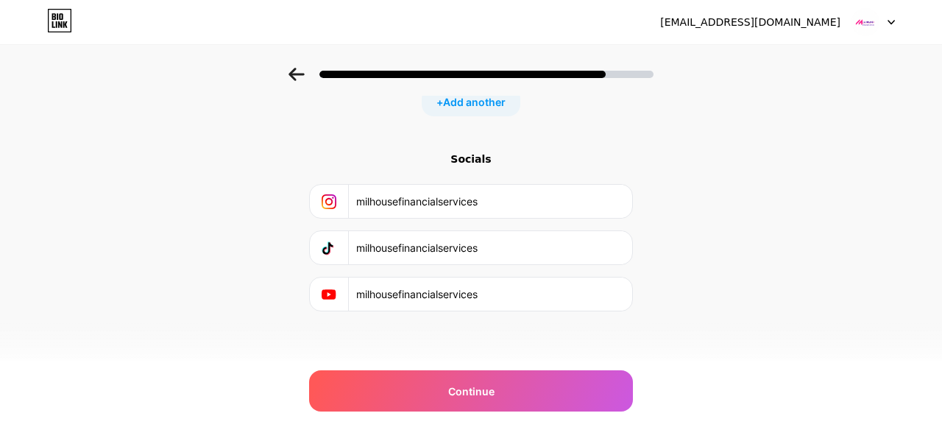
click at [755, 294] on div "Start with a link Add anything you want your followers to see. Get Contracted W…" at bounding box center [471, 125] width 942 height 517
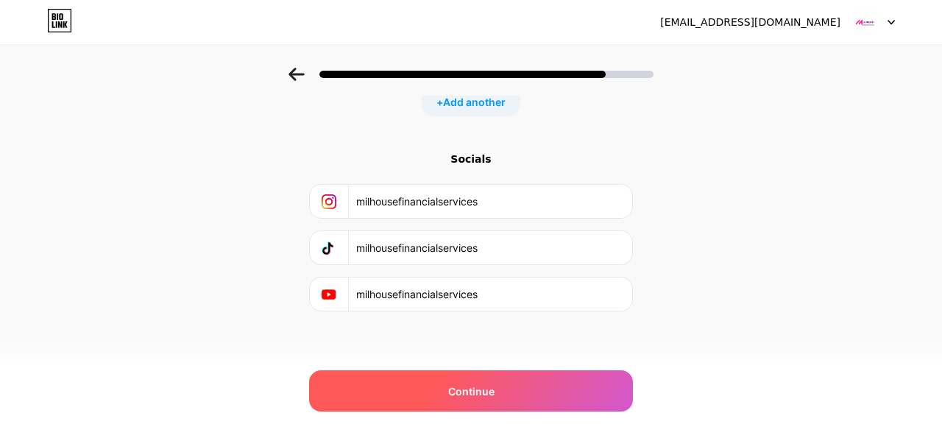
click at [506, 381] on div "Continue" at bounding box center [471, 390] width 324 height 41
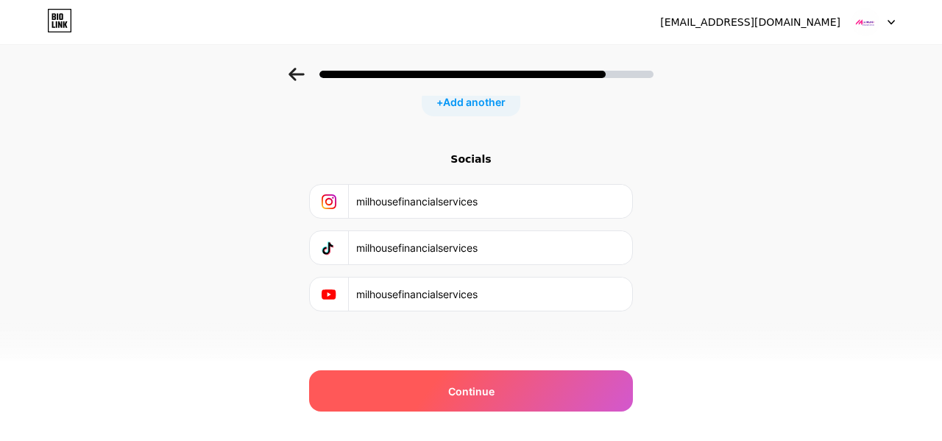
click at [479, 387] on span "Continue" at bounding box center [471, 391] width 46 height 15
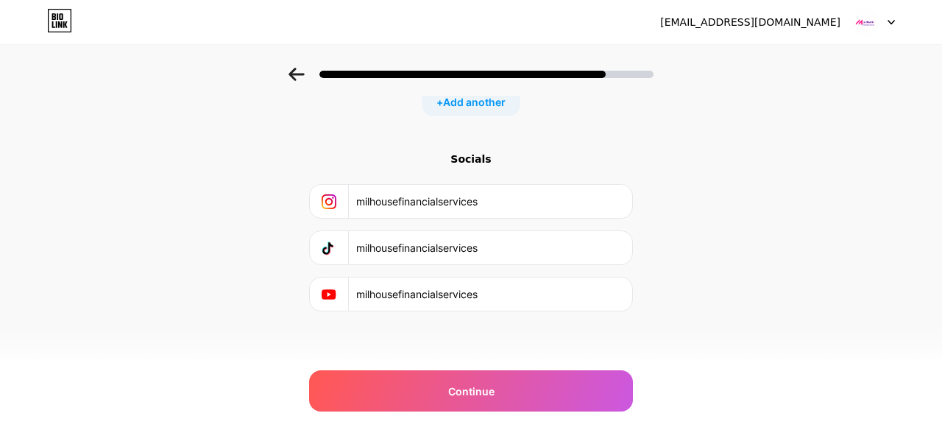
click at [699, 261] on div "Start with a link Add anything you want your followers to see. Get Contracted W…" at bounding box center [471, 125] width 942 height 517
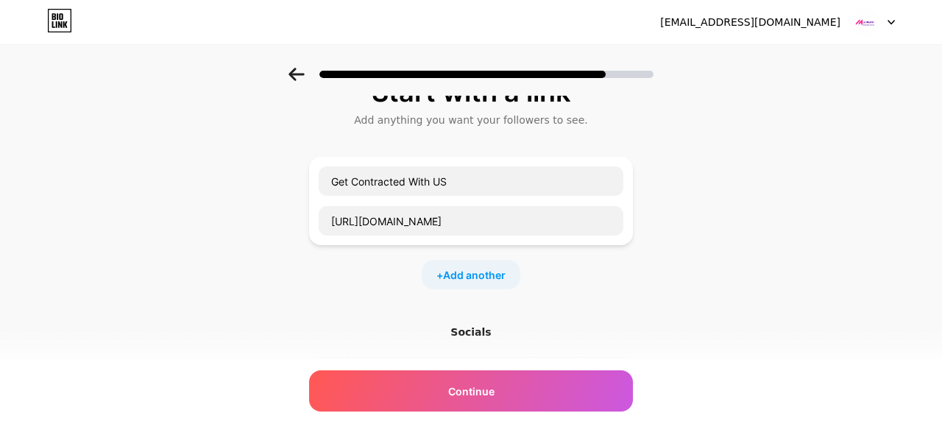
scroll to position [29, 0]
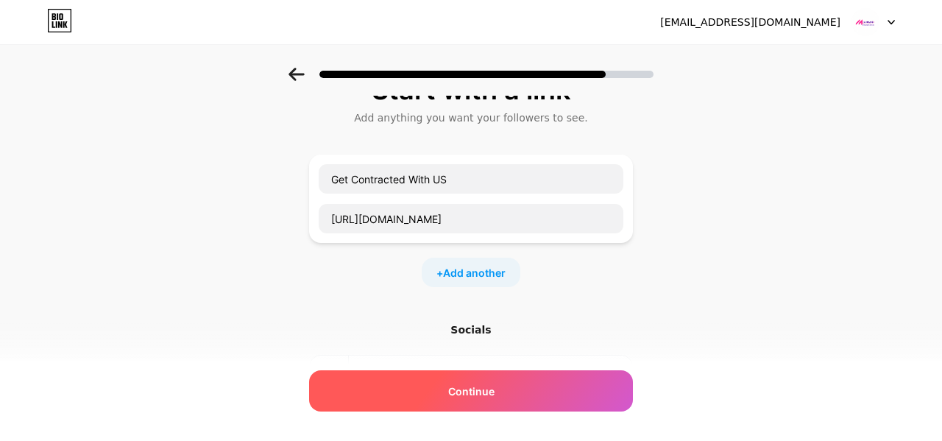
click at [444, 385] on div "Continue" at bounding box center [471, 390] width 324 height 41
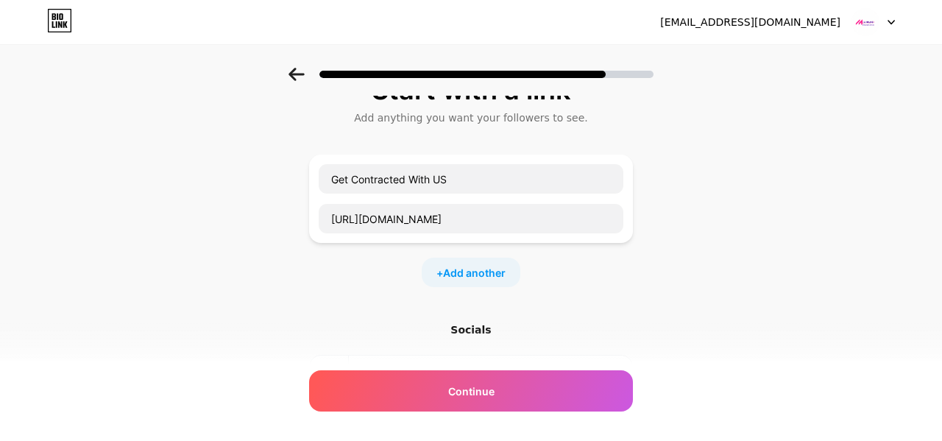
click at [292, 75] on icon at bounding box center [296, 74] width 15 height 13
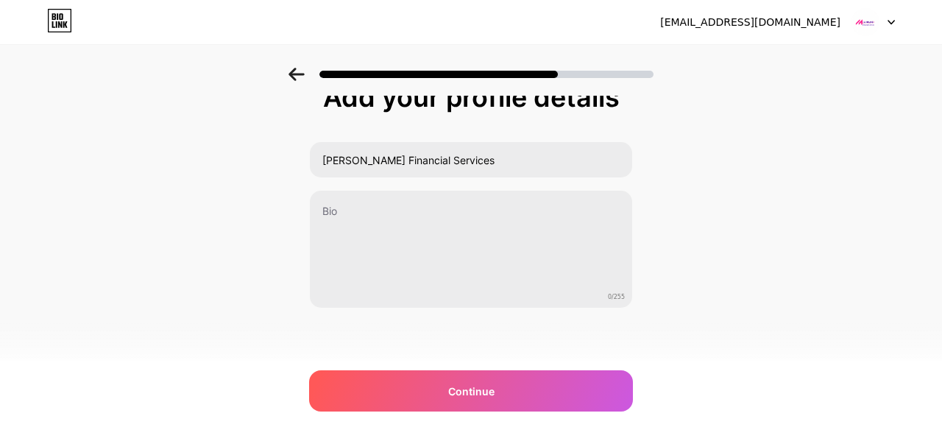
scroll to position [0, 0]
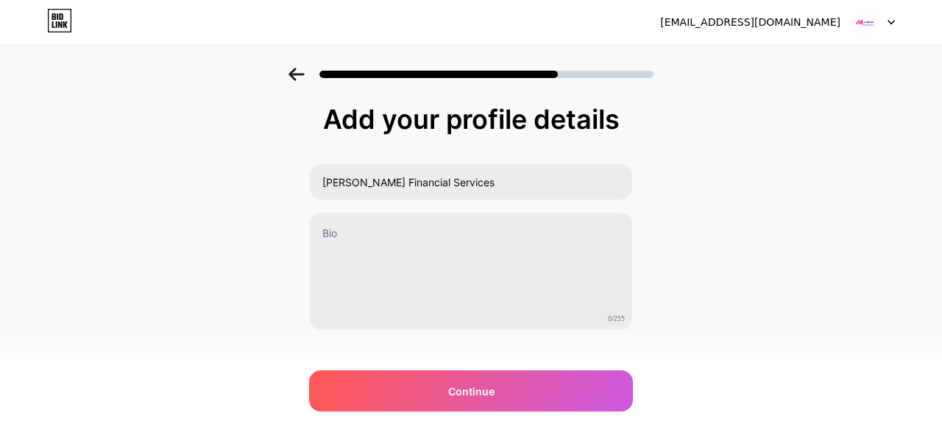
click at [292, 75] on icon at bounding box center [296, 74] width 15 height 13
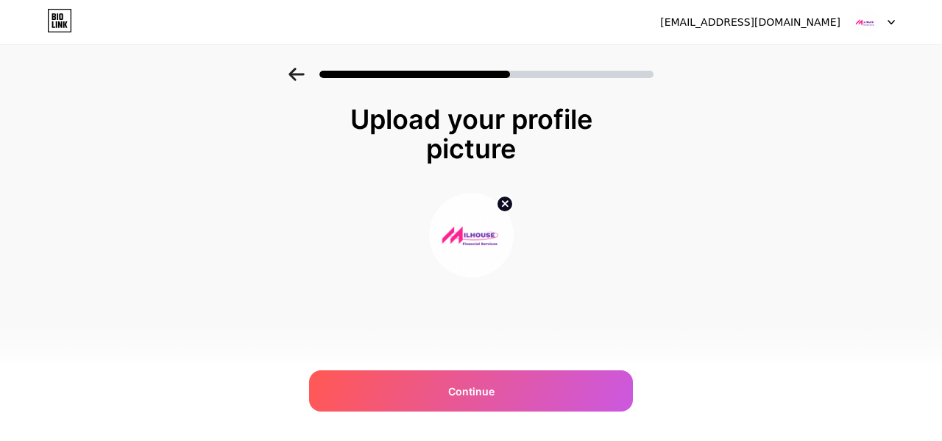
click at [292, 75] on icon at bounding box center [296, 74] width 15 height 13
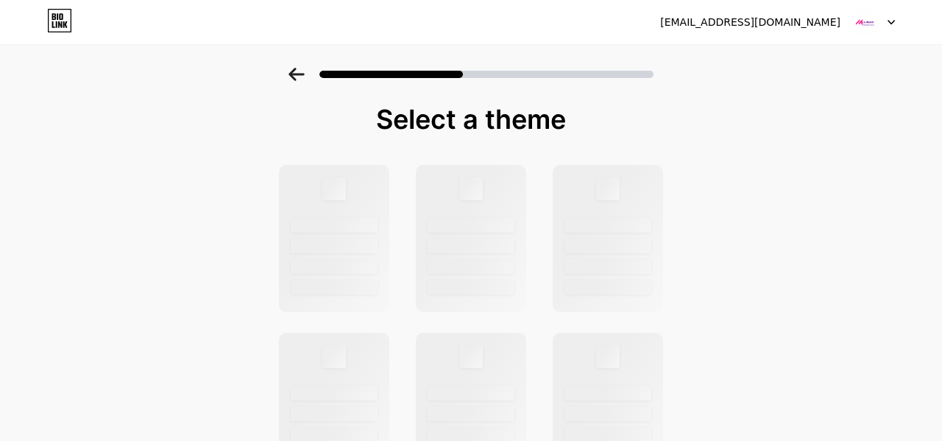
click at [292, 75] on icon at bounding box center [296, 74] width 15 height 13
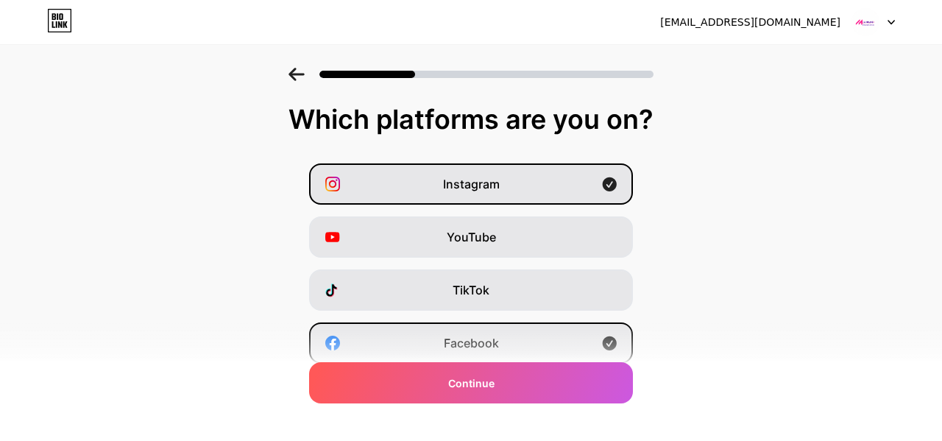
click at [891, 21] on icon at bounding box center [891, 22] width 7 height 5
click at [751, 58] on li "Logout" at bounding box center [803, 60] width 183 height 40
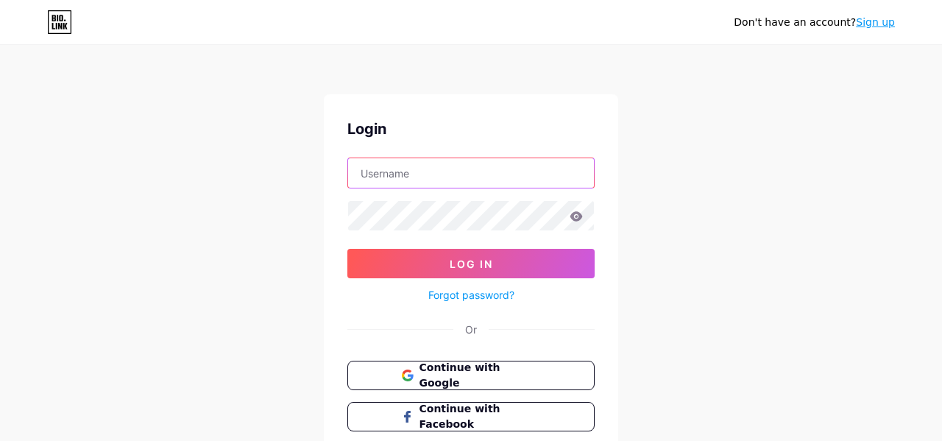
type input "[EMAIL_ADDRESS][DOMAIN_NAME]"
